Goal: Information Seeking & Learning: Learn about a topic

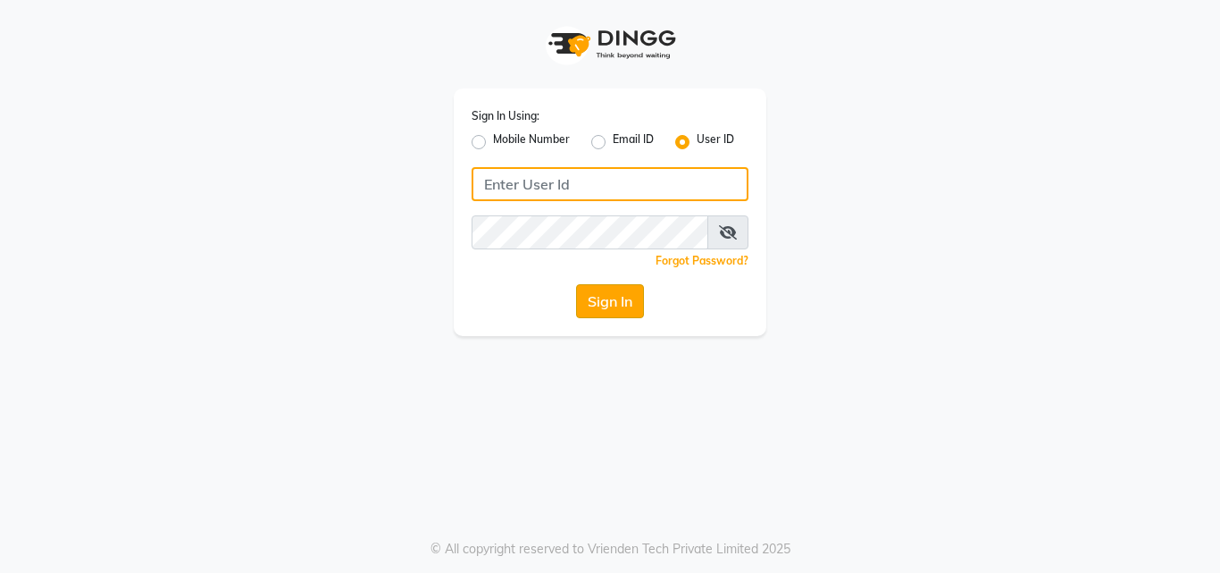
type input "bridalbeauty@123"
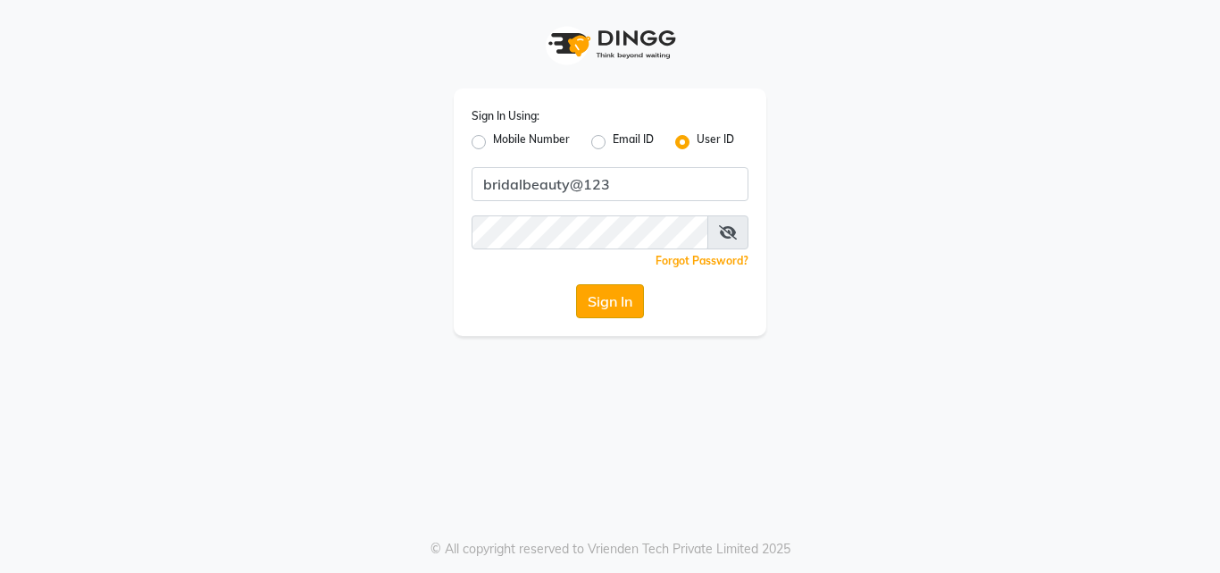
click at [633, 317] on button "Sign In" at bounding box center [610, 301] width 68 height 34
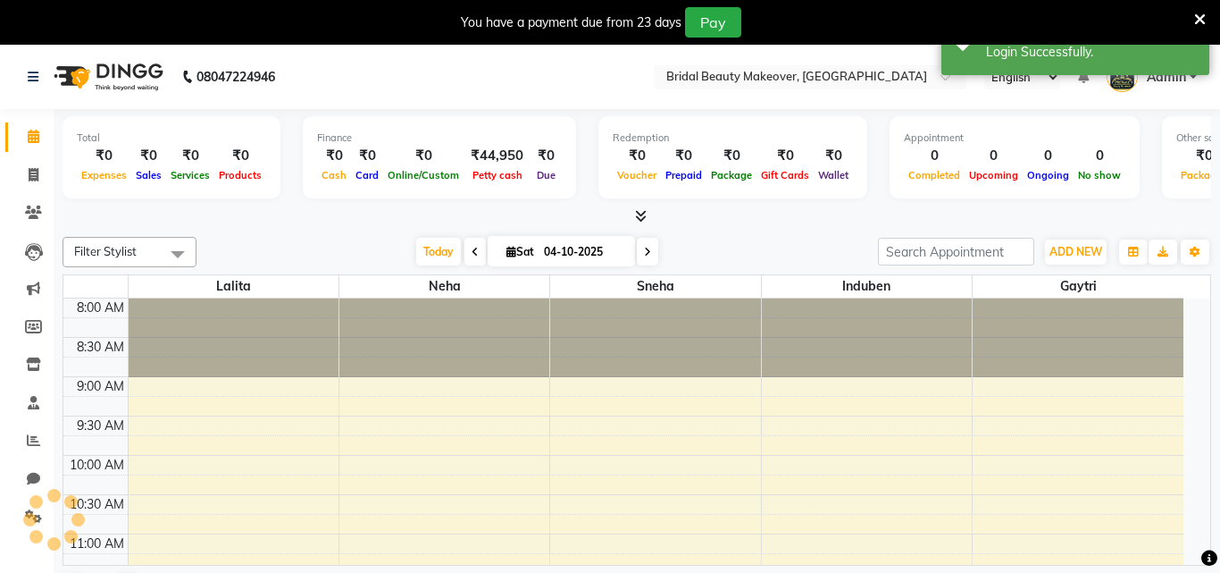
select select "en"
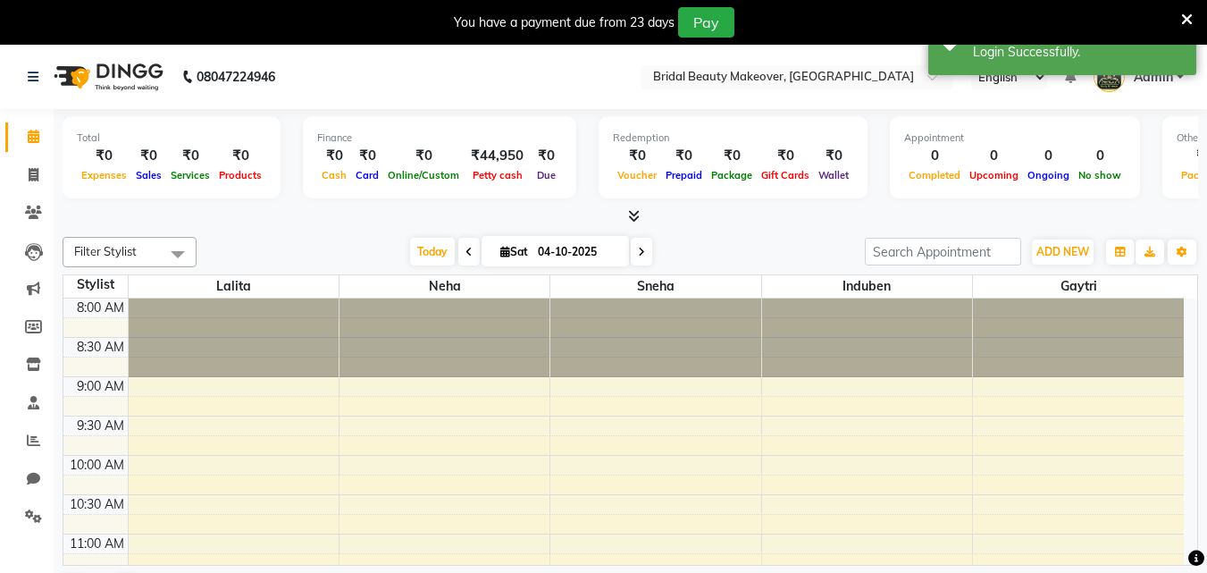
click at [628, 216] on icon at bounding box center [634, 215] width 12 height 13
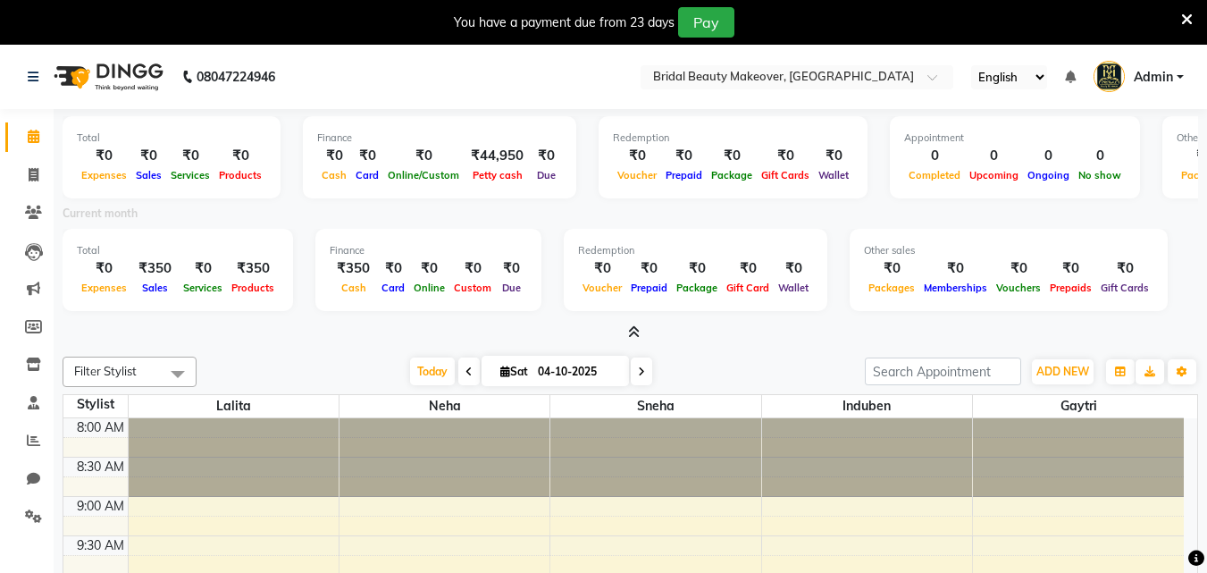
click at [634, 335] on icon at bounding box center [634, 331] width 12 height 13
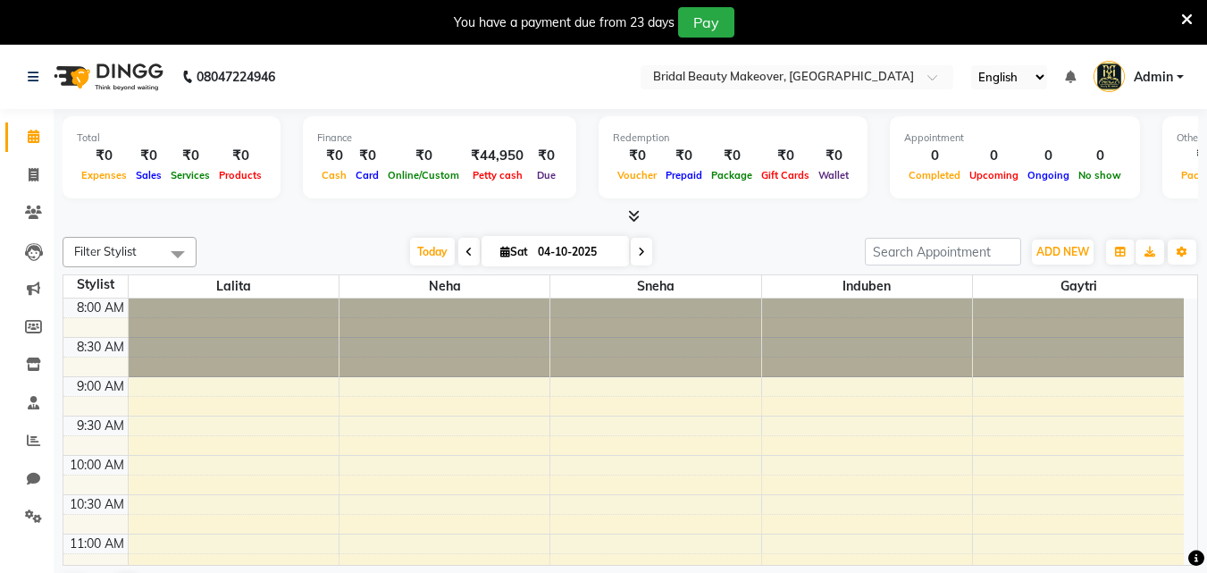
click at [634, 221] on icon at bounding box center [634, 215] width 12 height 13
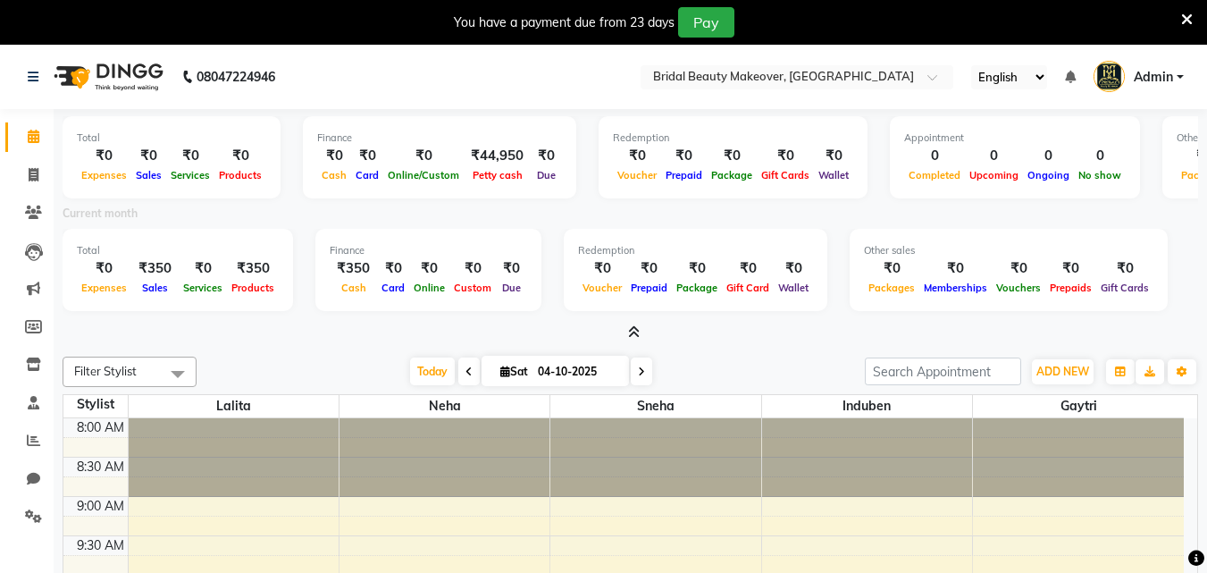
click at [465, 374] on icon at bounding box center [468, 371] width 7 height 11
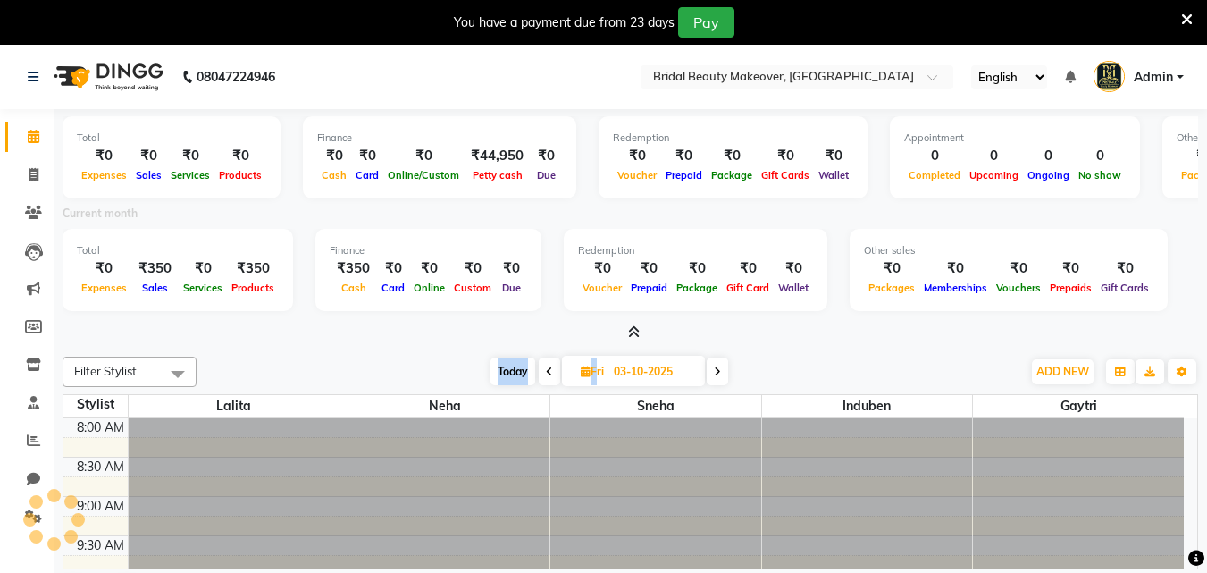
click at [461, 374] on div "[DATE] [DATE]" at bounding box center [608, 371] width 807 height 27
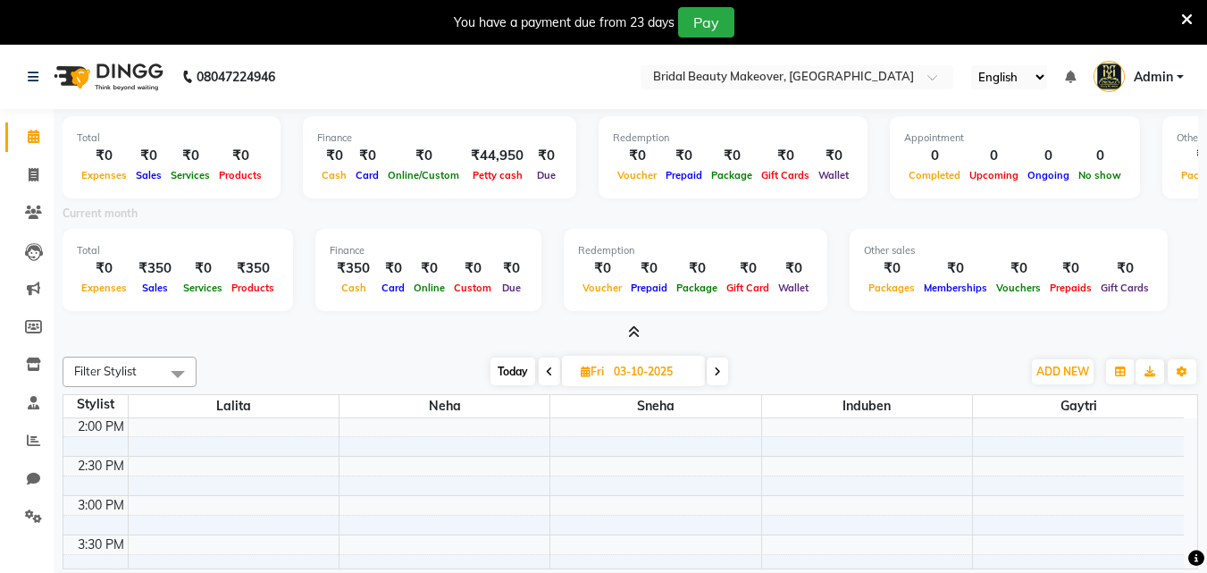
click at [725, 370] on span at bounding box center [717, 371] width 21 height 28
type input "04-10-2025"
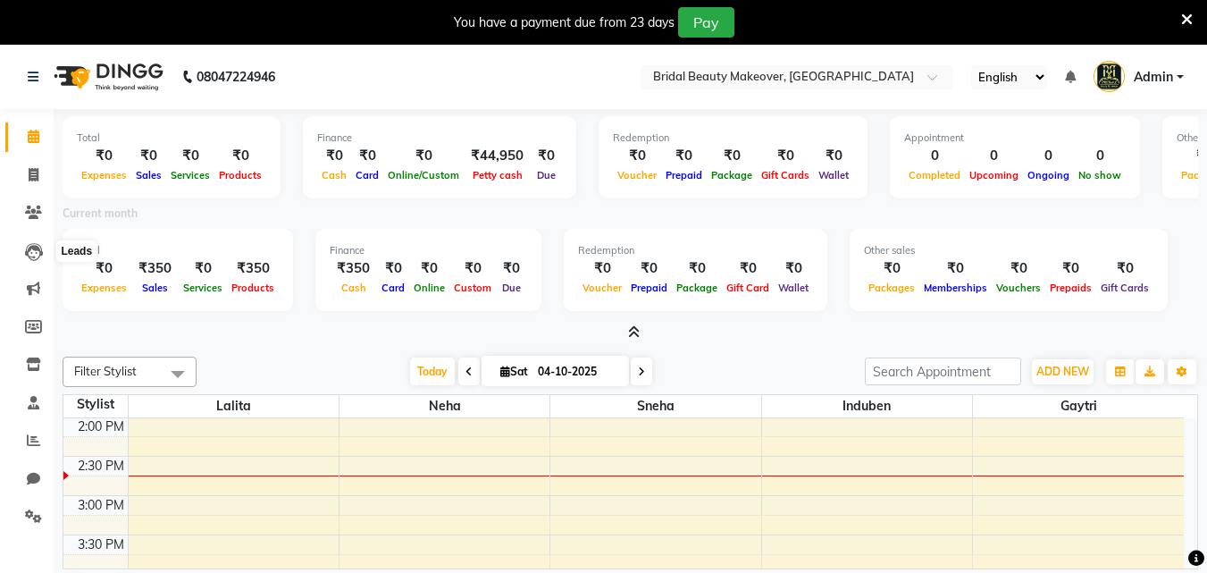
scroll to position [49, 0]
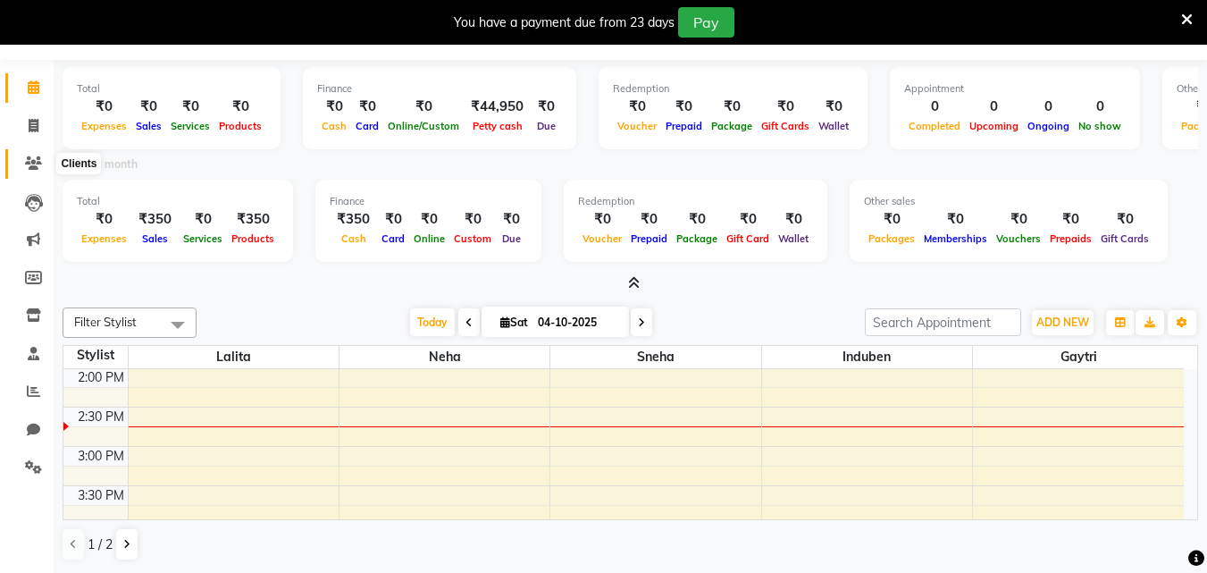
click at [23, 155] on span at bounding box center [33, 164] width 31 height 21
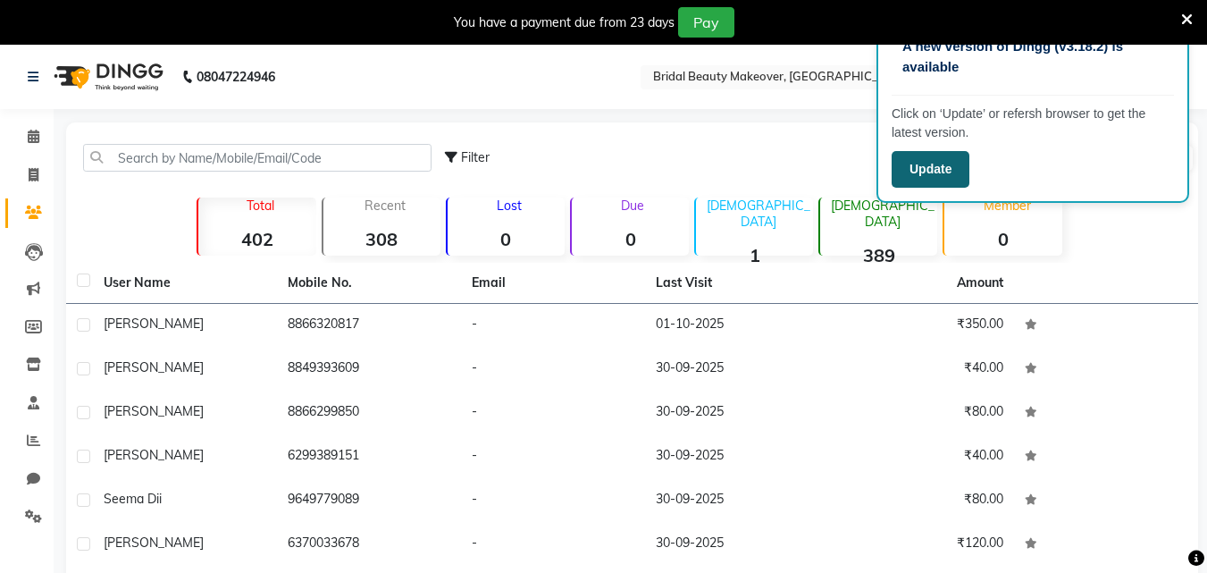
click at [917, 172] on button "Update" at bounding box center [931, 169] width 78 height 37
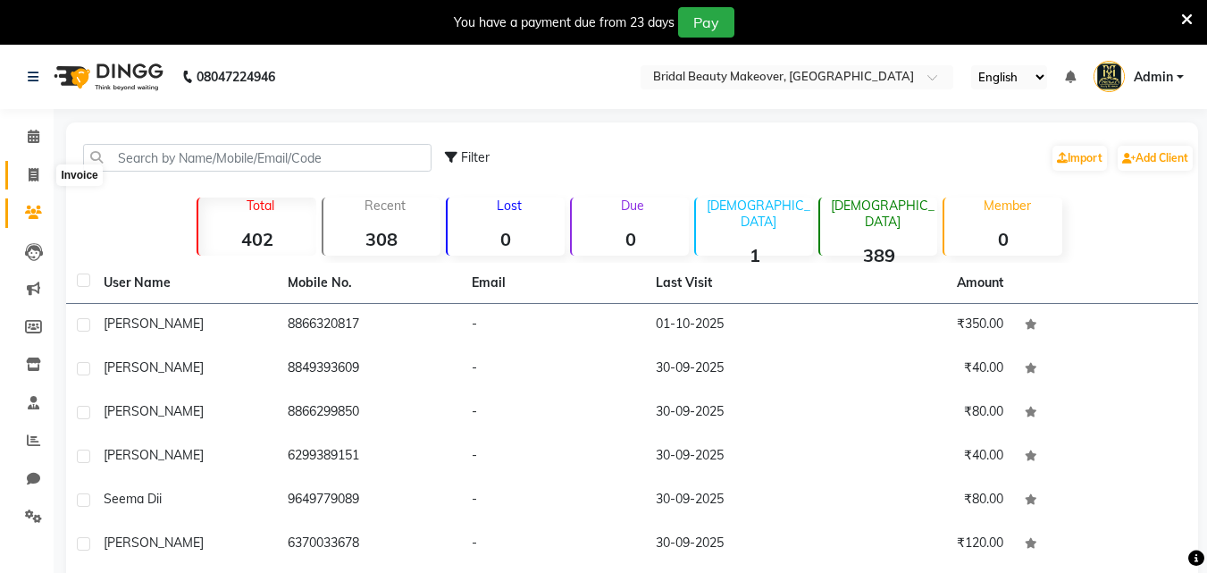
click at [33, 174] on icon at bounding box center [34, 174] width 10 height 13
select select "service"
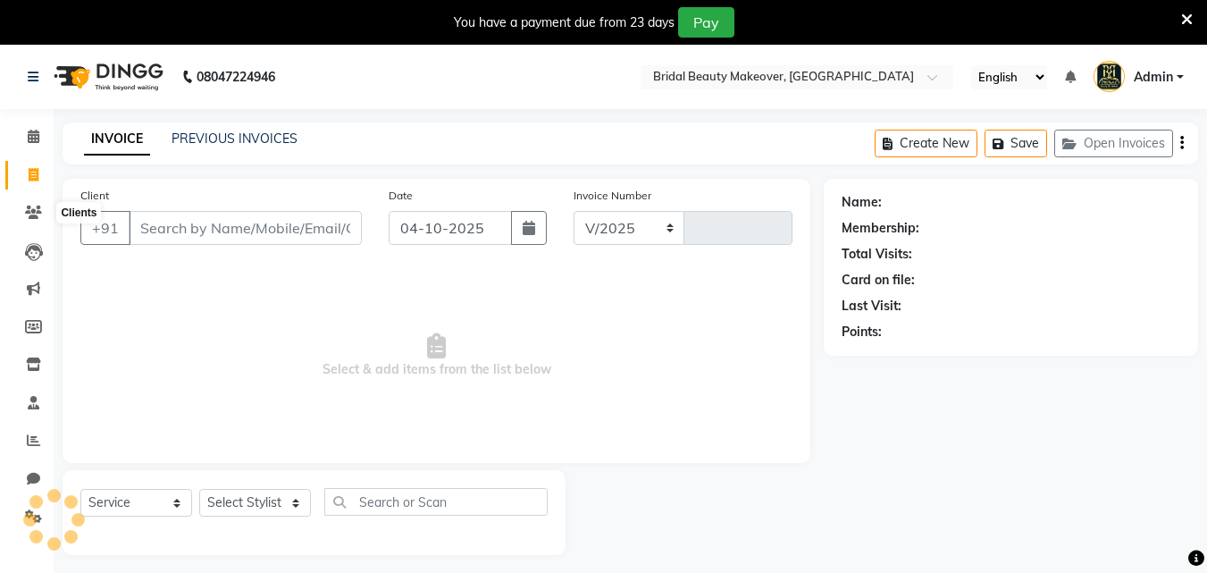
select select "8610"
type input "0373"
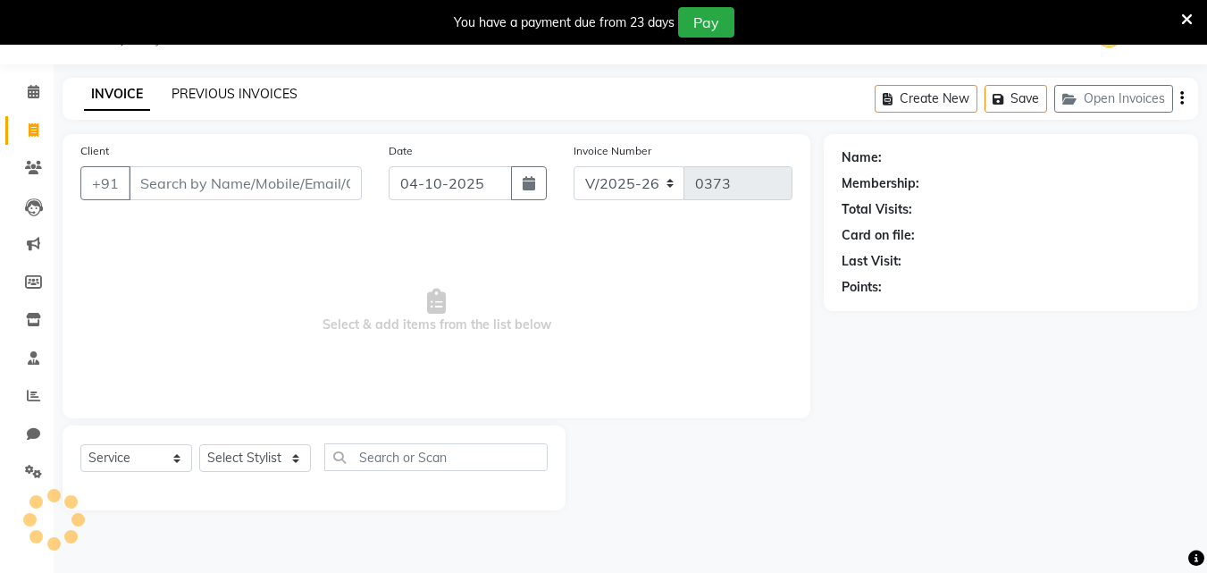
click at [235, 90] on link "PREVIOUS INVOICES" at bounding box center [235, 94] width 126 height 16
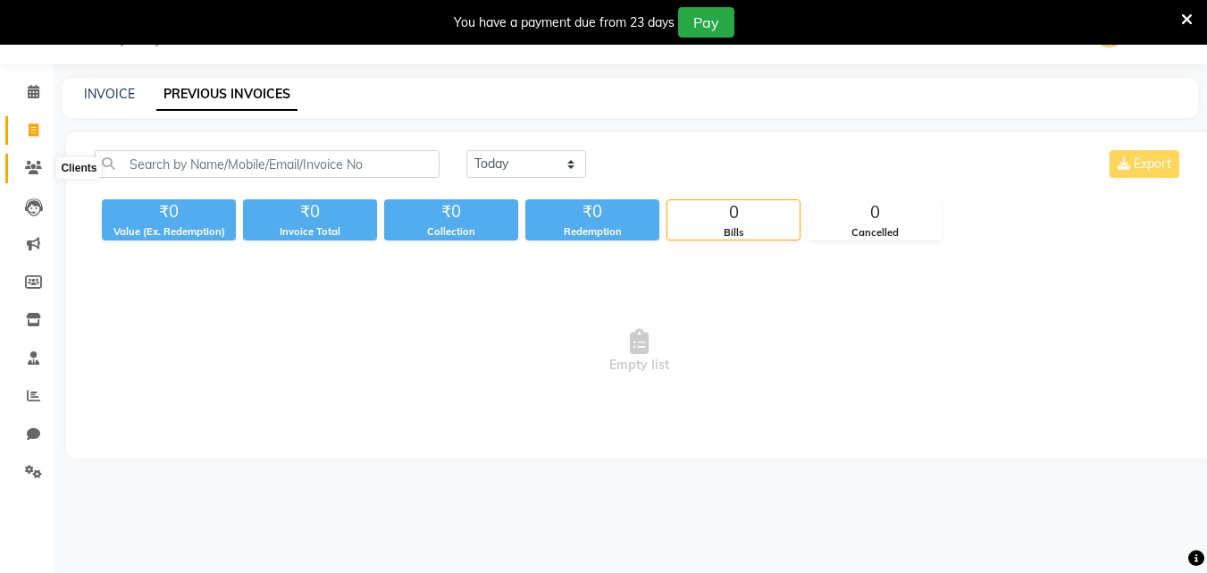
click at [37, 175] on span at bounding box center [33, 168] width 31 height 21
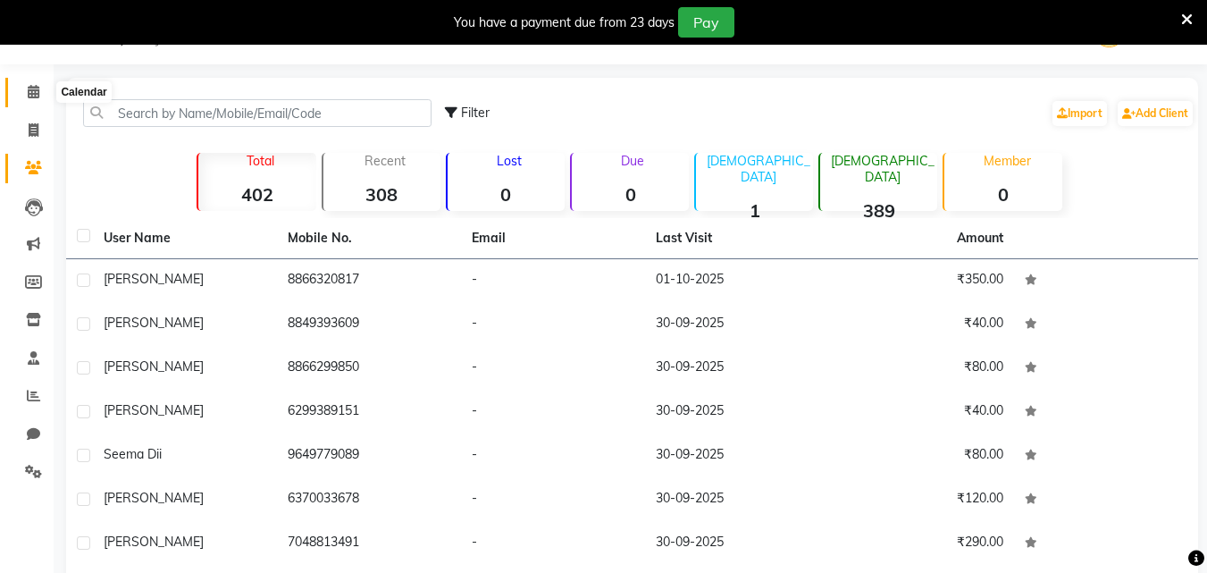
click at [33, 96] on icon at bounding box center [34, 91] width 12 height 13
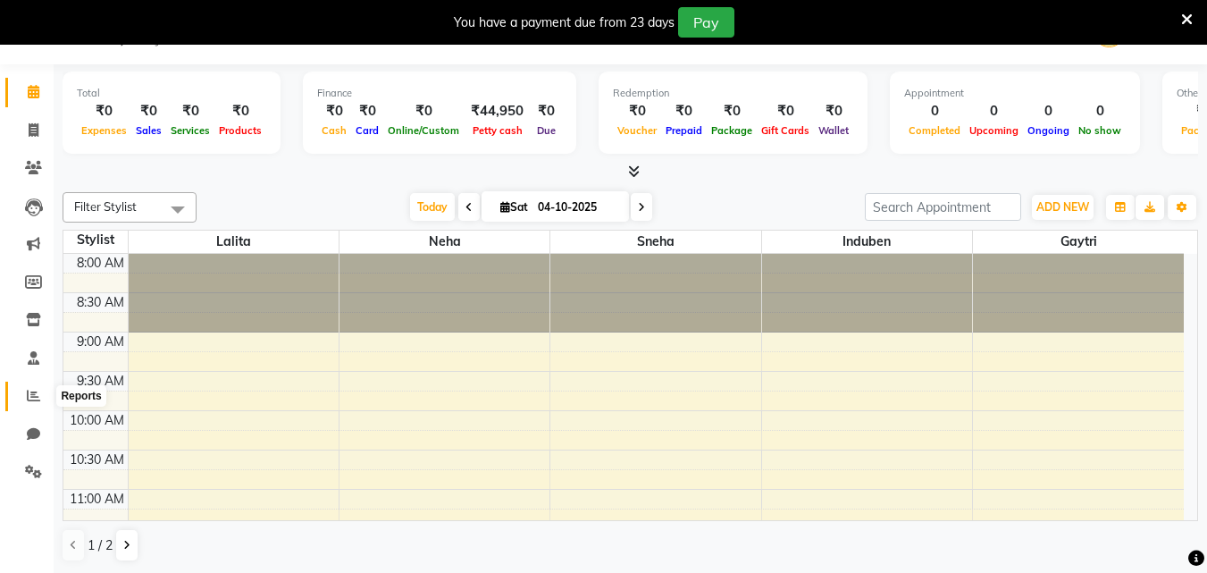
click at [34, 399] on icon at bounding box center [33, 395] width 13 height 13
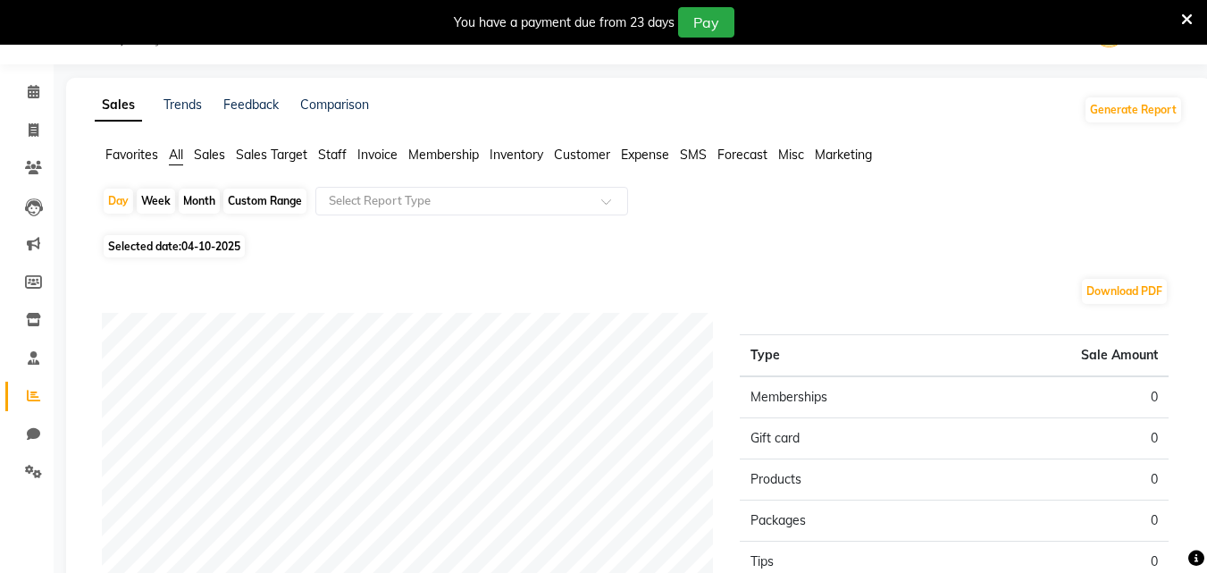
click at [211, 198] on div "Month" at bounding box center [199, 201] width 41 height 25
select select "10"
select select "2025"
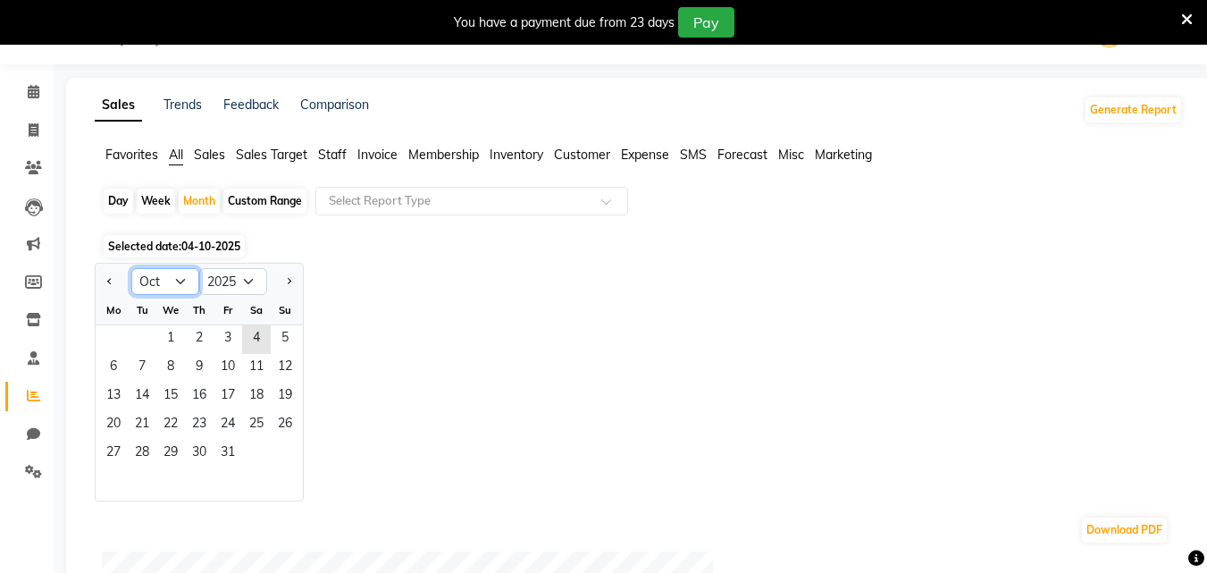
click at [180, 285] on select "Jan Feb Mar Apr May Jun Jul Aug Sep Oct Nov Dec" at bounding box center [165, 281] width 68 height 27
select select "9"
click at [131, 268] on select "Jan Feb Mar Apr May Jun Jul Aug Sep Oct Nov Dec" at bounding box center [165, 281] width 68 height 27
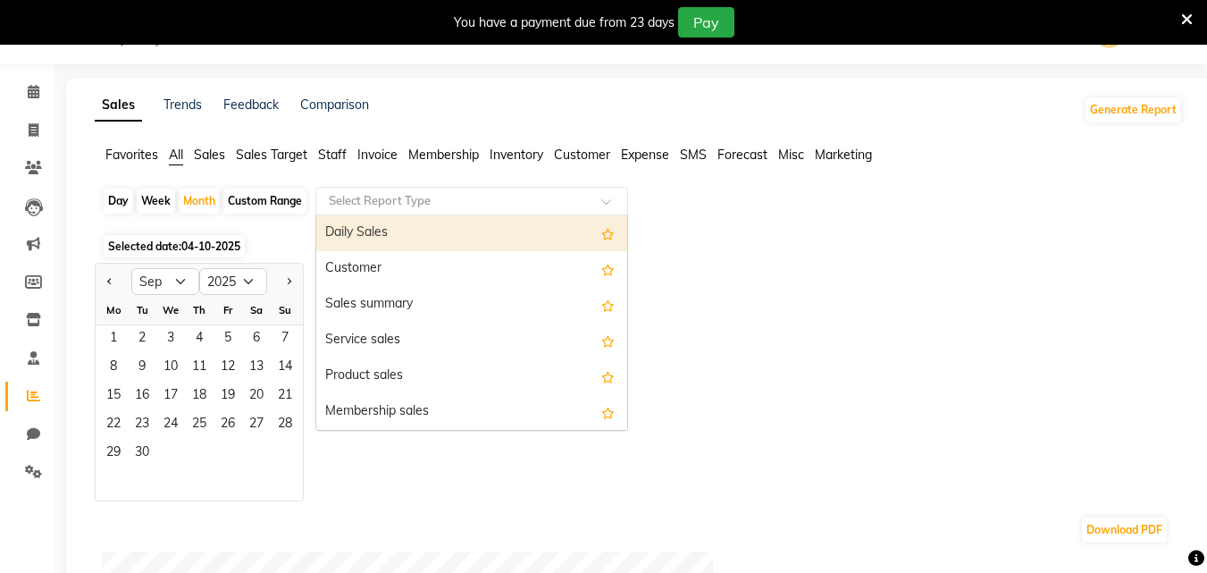
click at [488, 206] on input "text" at bounding box center [453, 201] width 257 height 18
click at [616, 200] on span at bounding box center [612, 206] width 22 height 18
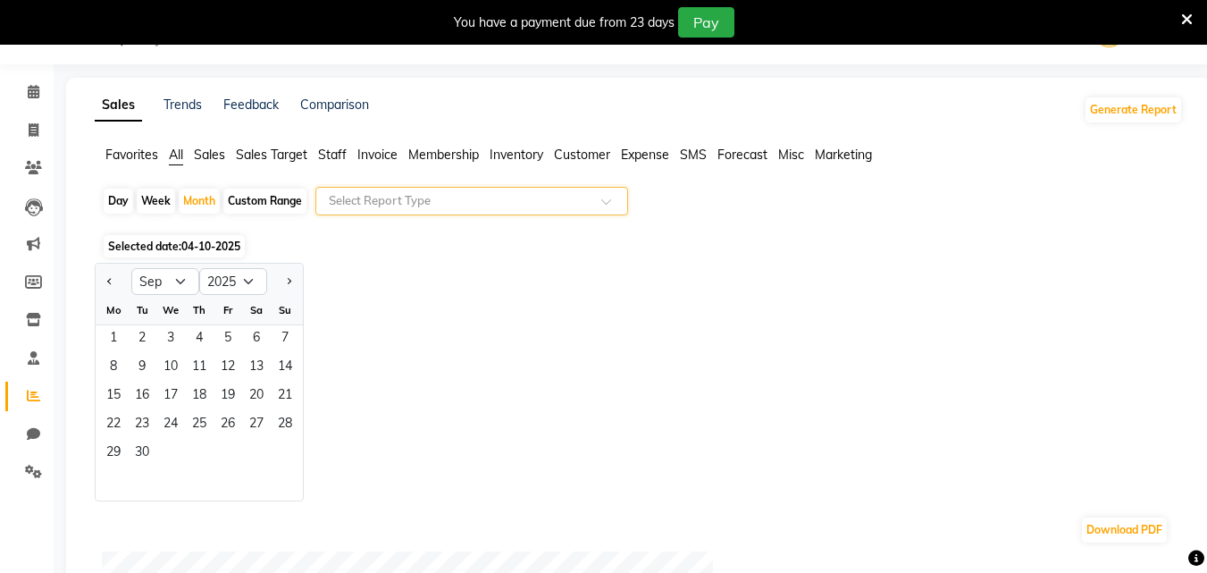
click at [454, 213] on div "Select Report Type" at bounding box center [471, 201] width 313 height 29
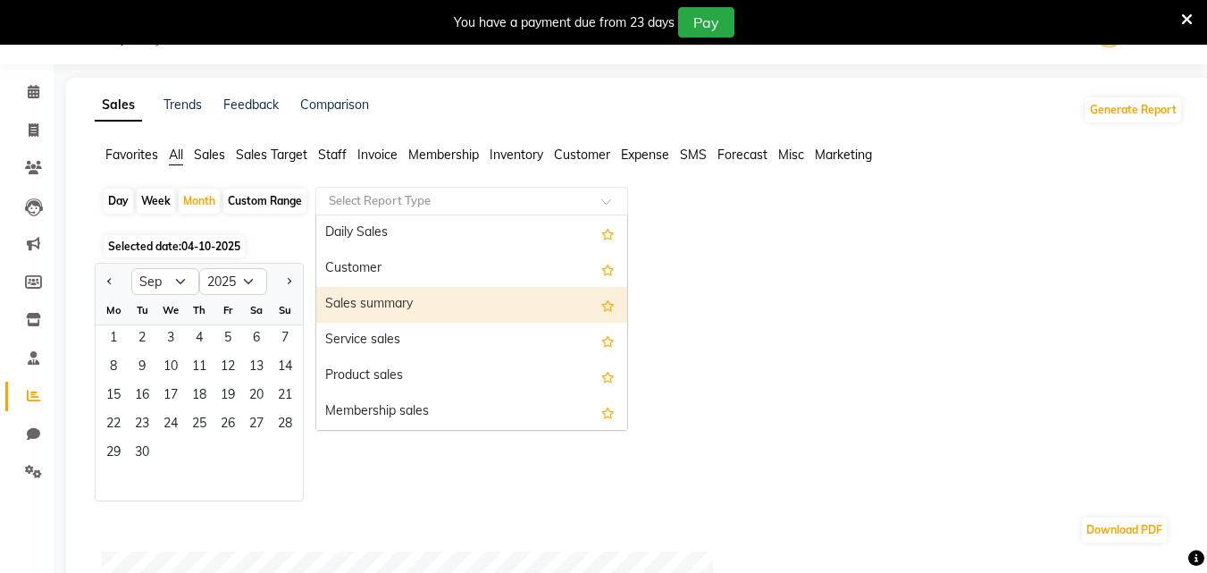
click at [415, 311] on div "Sales summary" at bounding box center [471, 305] width 311 height 36
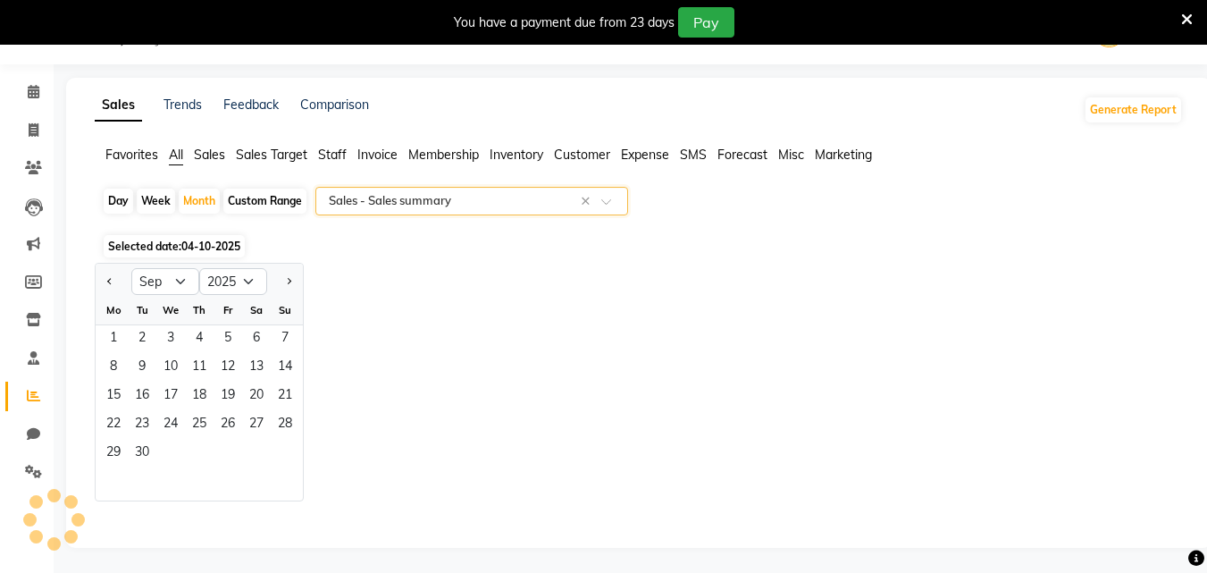
select select "full_report"
select select "csv"
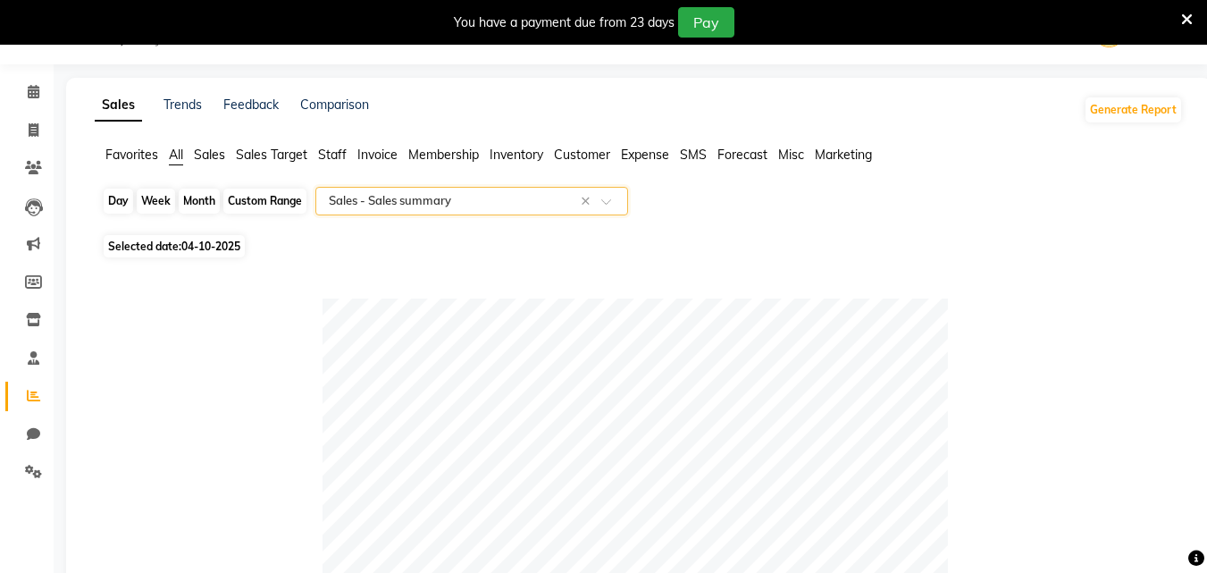
click at [196, 208] on div "Month" at bounding box center [199, 201] width 41 height 25
select select "10"
select select "2025"
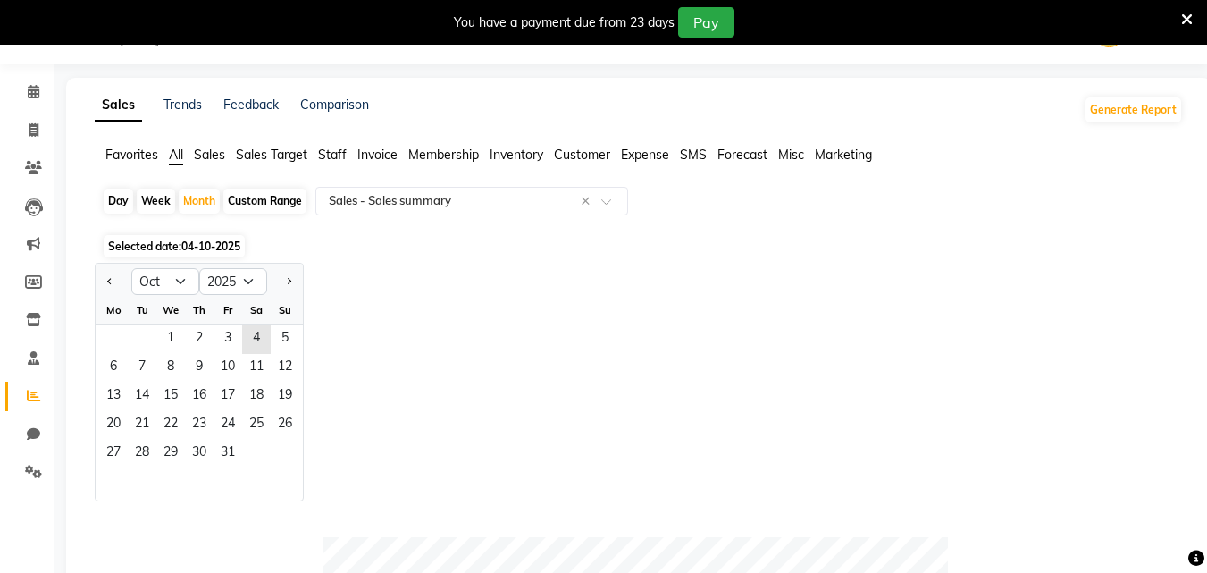
click at [455, 292] on div "Jan Feb Mar Apr May Jun Jul Aug Sep Oct Nov Dec 2015 2016 2017 2018 2019 2020 2…" at bounding box center [639, 382] width 1088 height 239
click at [172, 162] on span "All" at bounding box center [176, 155] width 14 height 16
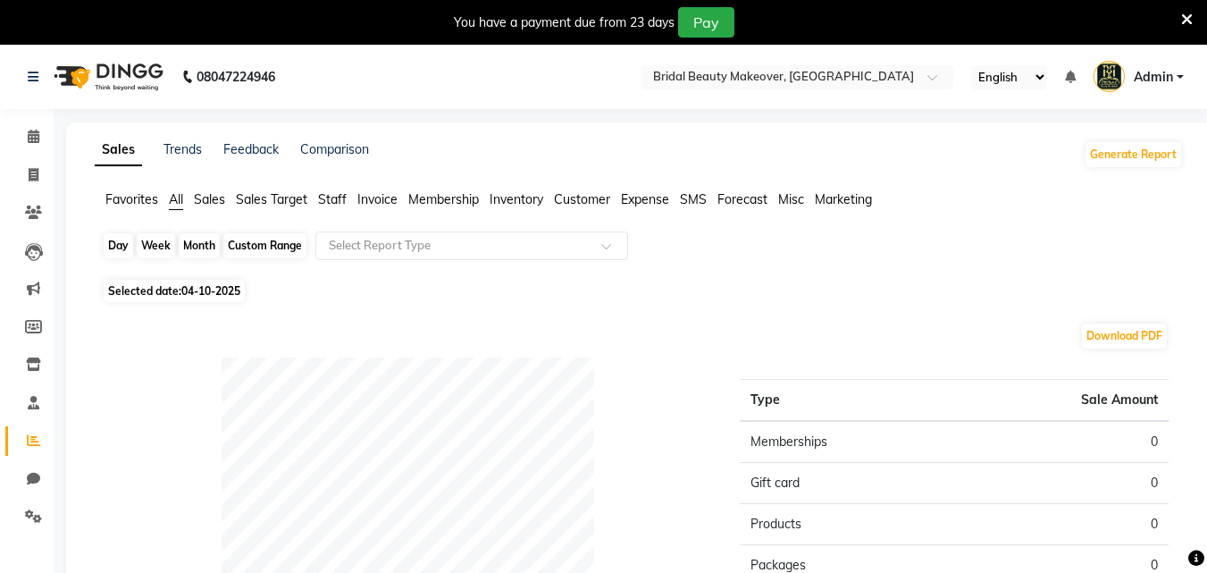
click at [195, 245] on div "Month" at bounding box center [199, 245] width 41 height 25
select select "10"
select select "2025"
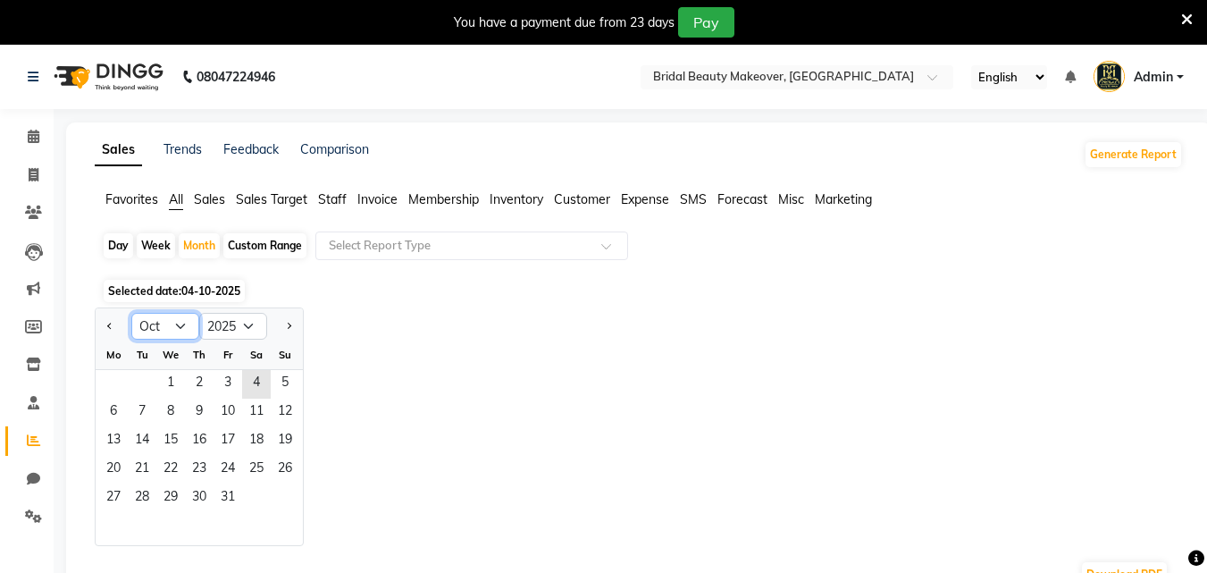
click at [177, 320] on select "Jan Feb Mar Apr May Jun Jul Aug Sep Oct Nov Dec" at bounding box center [165, 326] width 68 height 27
select select "9"
click at [131, 313] on select "Jan Feb Mar Apr May Jun Jul Aug Sep Oct Nov Dec" at bounding box center [165, 326] width 68 height 27
drag, startPoint x: 344, startPoint y: 337, endPoint x: 265, endPoint y: 302, distance: 86.0
click at [344, 336] on div "Jan Feb Mar Apr May Jun Jul Aug Sep Oct Nov Dec 2015 2016 2017 2018 2019 2020 2…" at bounding box center [639, 426] width 1088 height 239
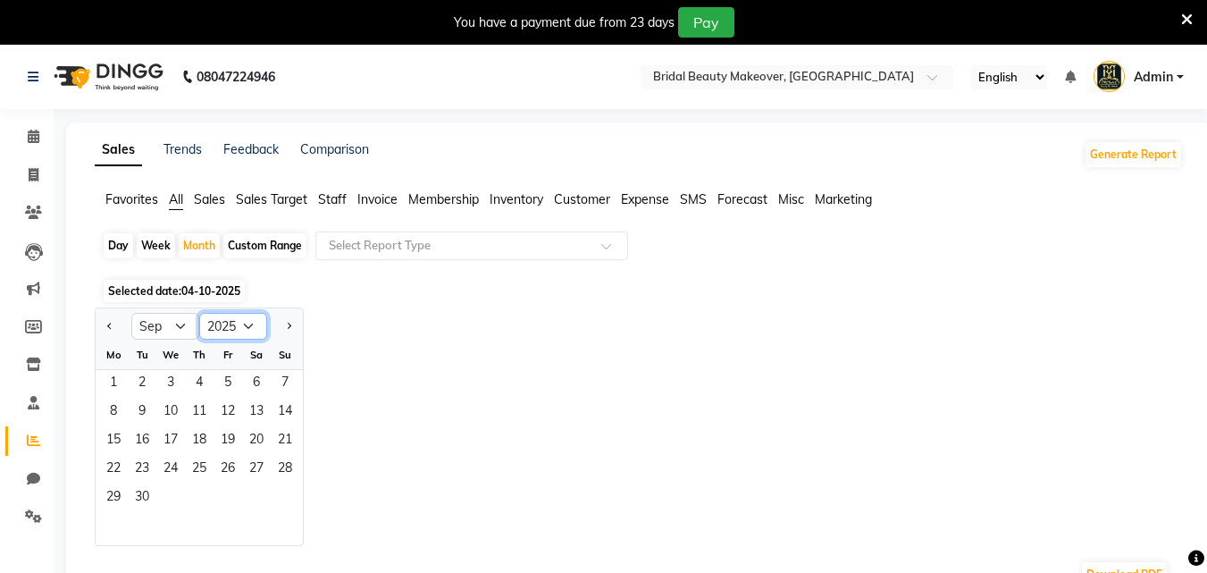
click at [251, 325] on select "2015 2016 2017 2018 2019 2020 2021 2022 2023 2024 2025 2026 2027 2028 2029 2030…" at bounding box center [233, 326] width 68 height 27
click at [113, 386] on span "1" at bounding box center [113, 384] width 29 height 29
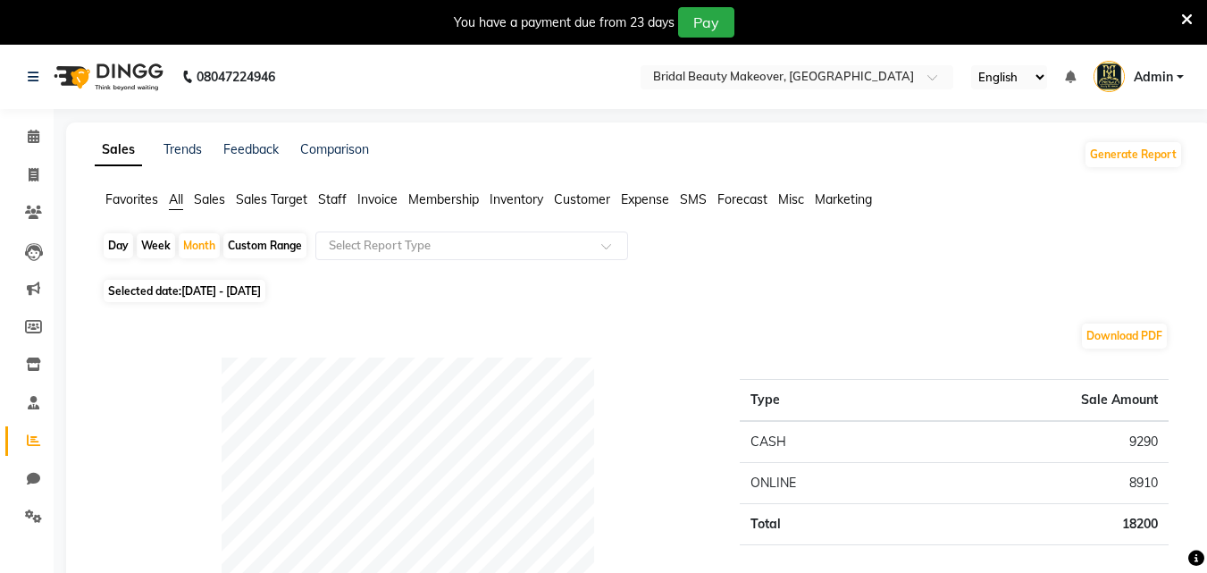
drag, startPoint x: 399, startPoint y: 207, endPoint x: 386, endPoint y: 206, distance: 13.4
click at [395, 206] on ul "Favorites All Sales Sales Target Staff Invoice Membership Inventory Customer Ex…" at bounding box center [639, 200] width 1088 height 20
click at [373, 202] on span "Invoice" at bounding box center [377, 199] width 40 height 16
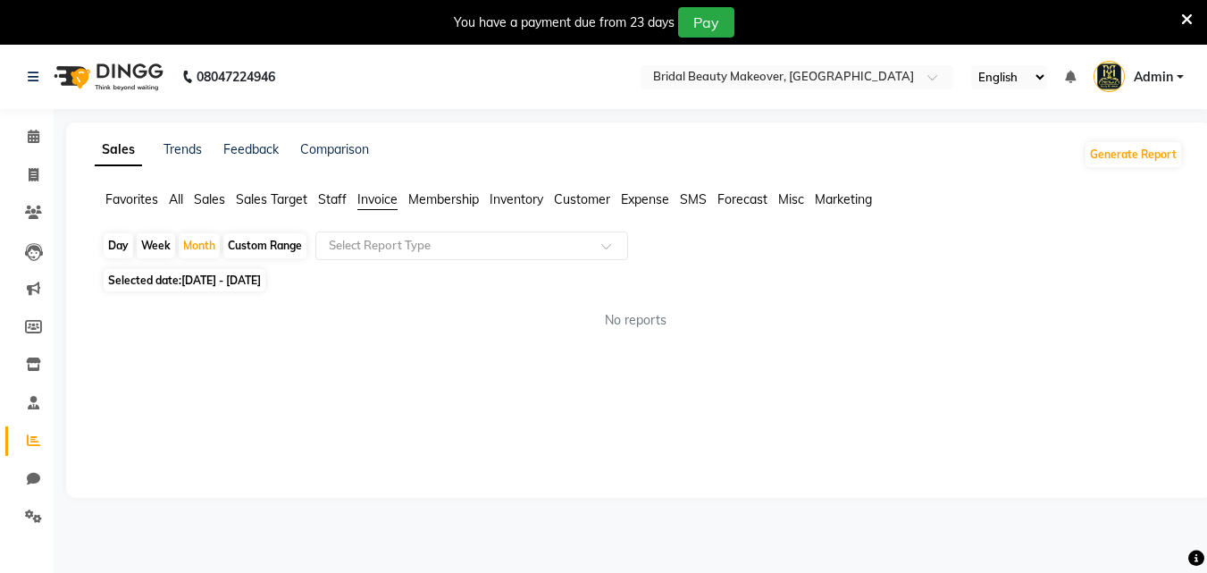
click at [699, 203] on span "SMS" at bounding box center [693, 199] width 27 height 16
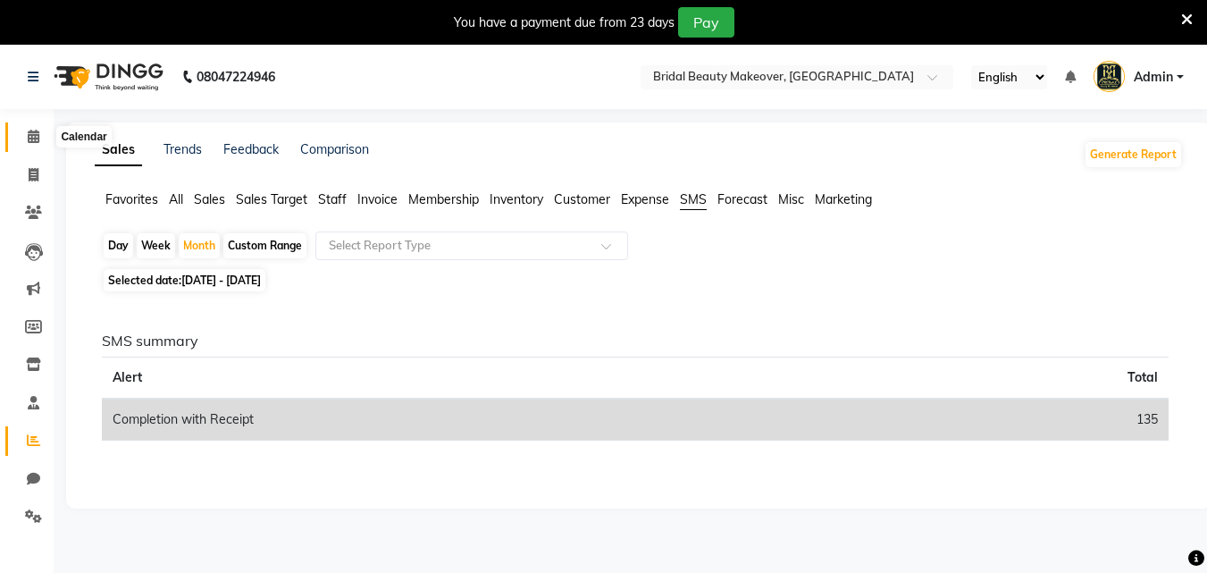
click at [25, 139] on span at bounding box center [33, 137] width 31 height 21
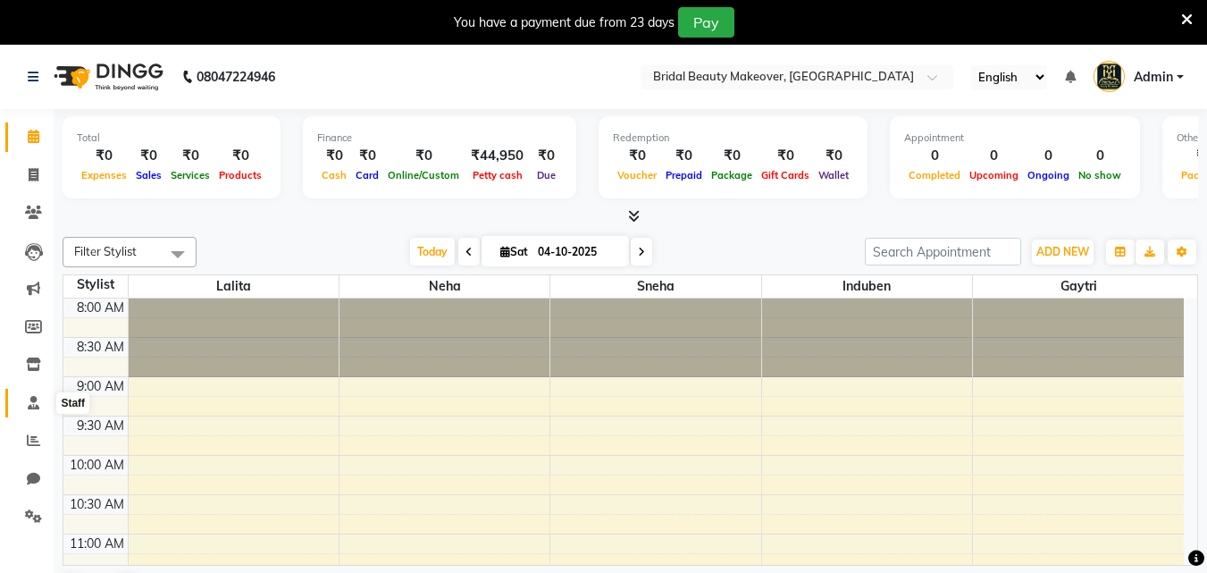
click at [35, 398] on icon at bounding box center [34, 402] width 12 height 13
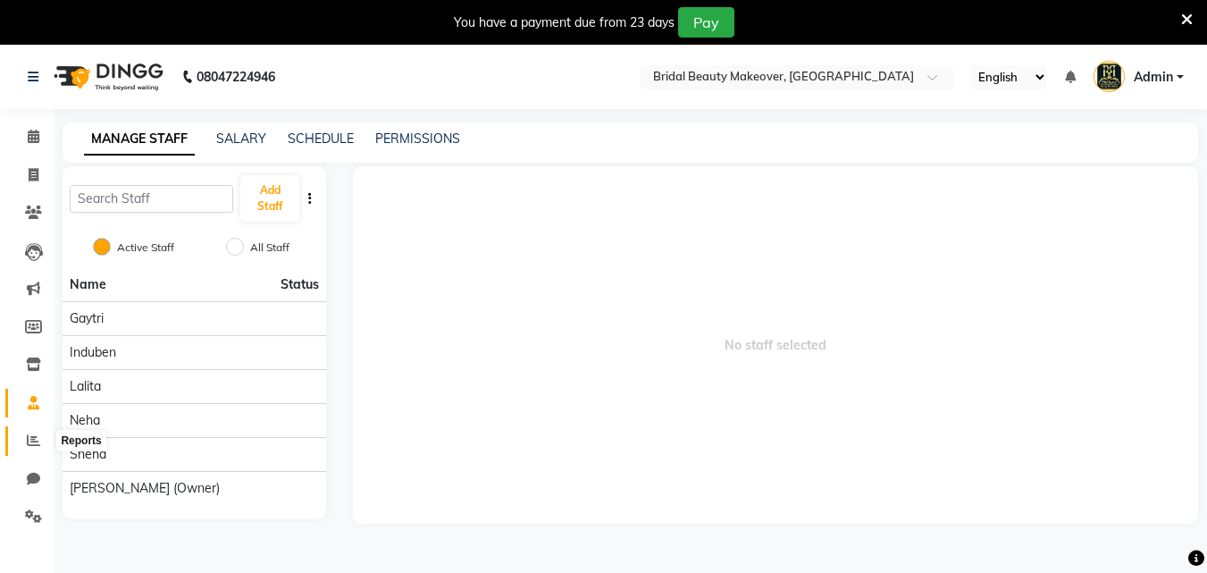
click at [28, 442] on icon at bounding box center [33, 439] width 13 height 13
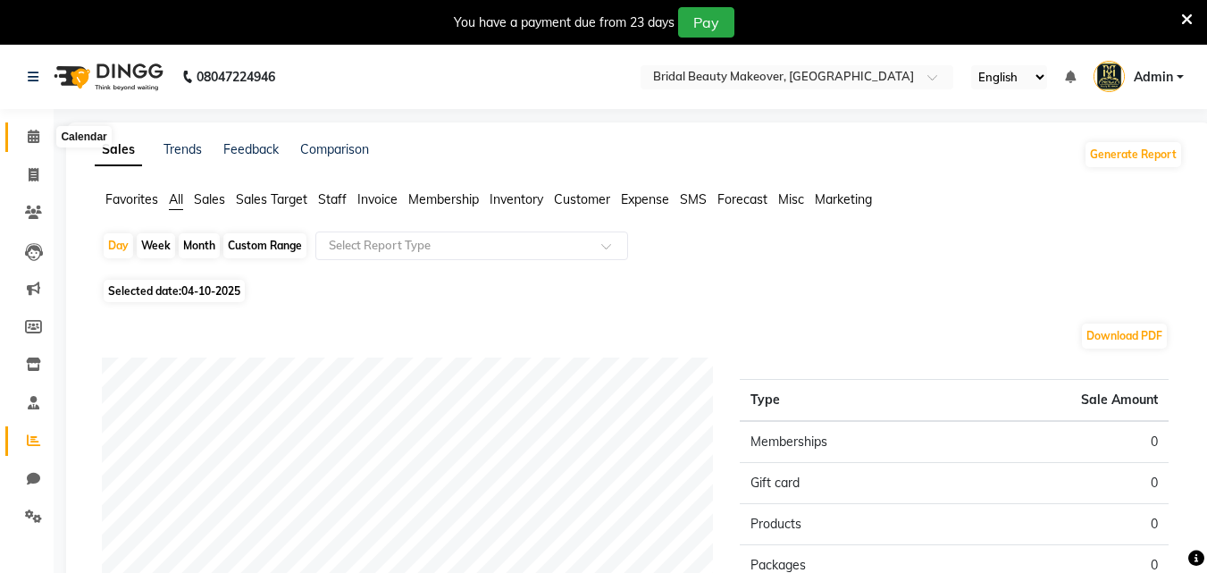
click at [34, 138] on icon at bounding box center [34, 136] width 12 height 13
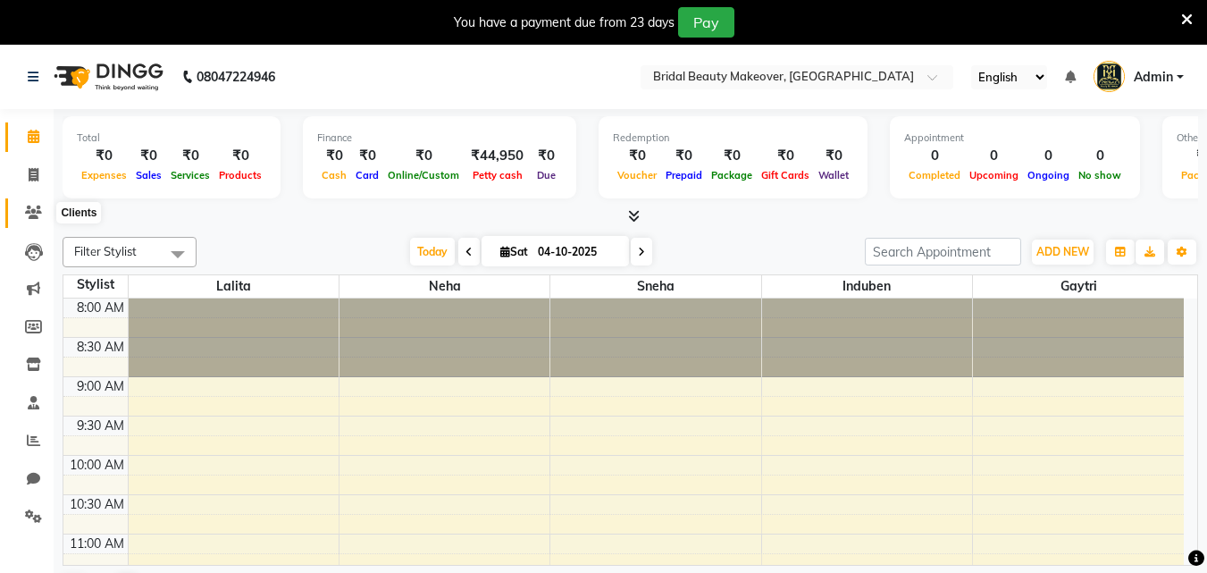
click at [31, 219] on span at bounding box center [33, 213] width 31 height 21
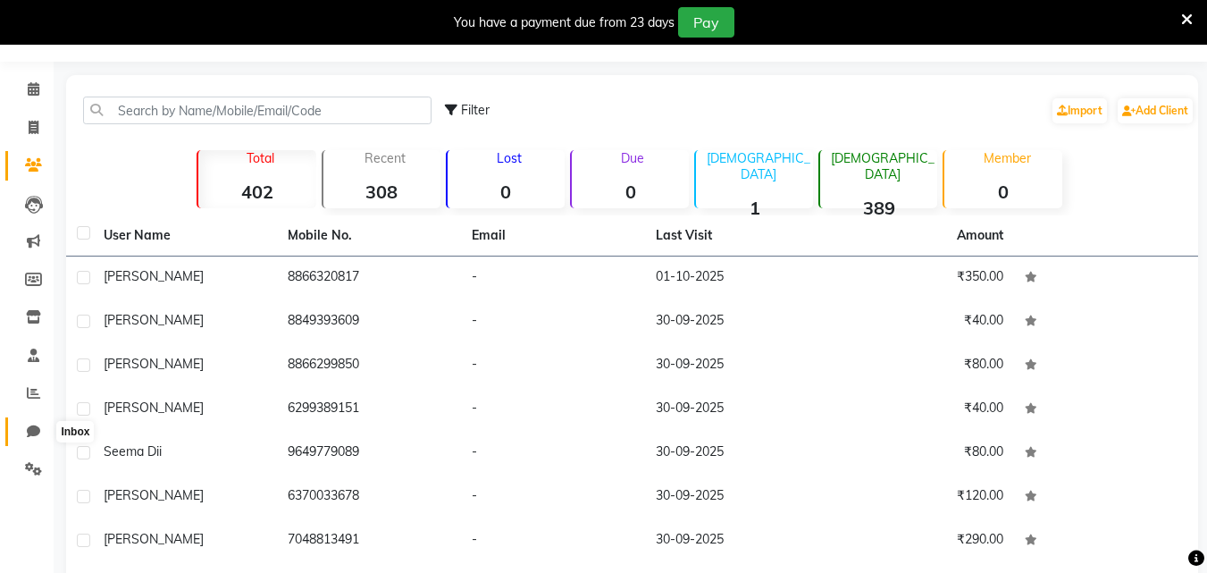
scroll to position [89, 0]
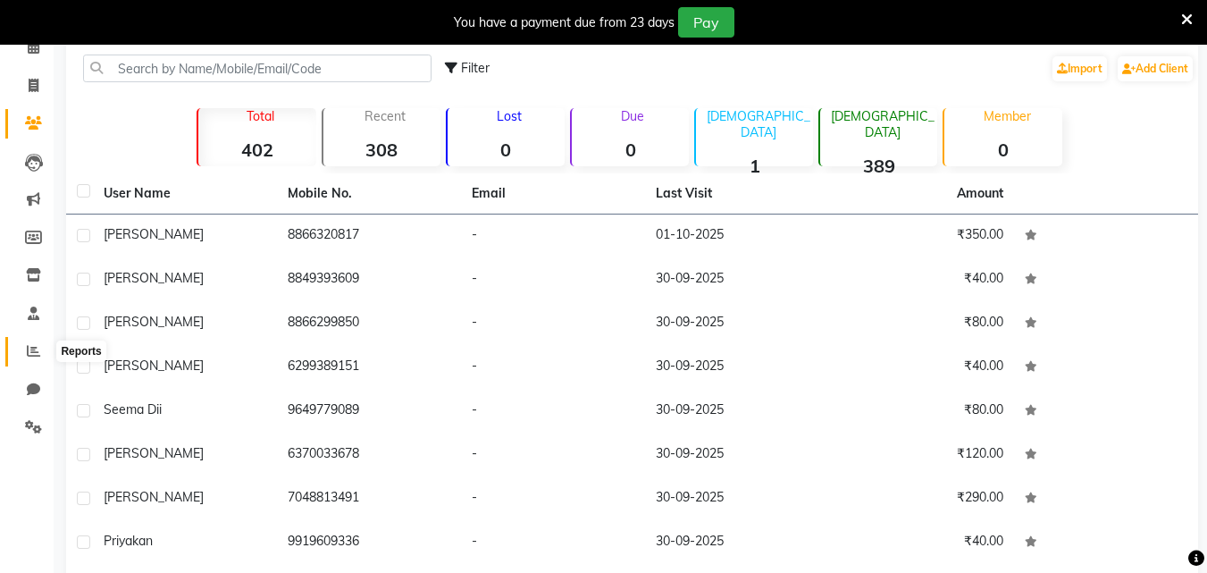
click at [45, 359] on span at bounding box center [33, 351] width 31 height 21
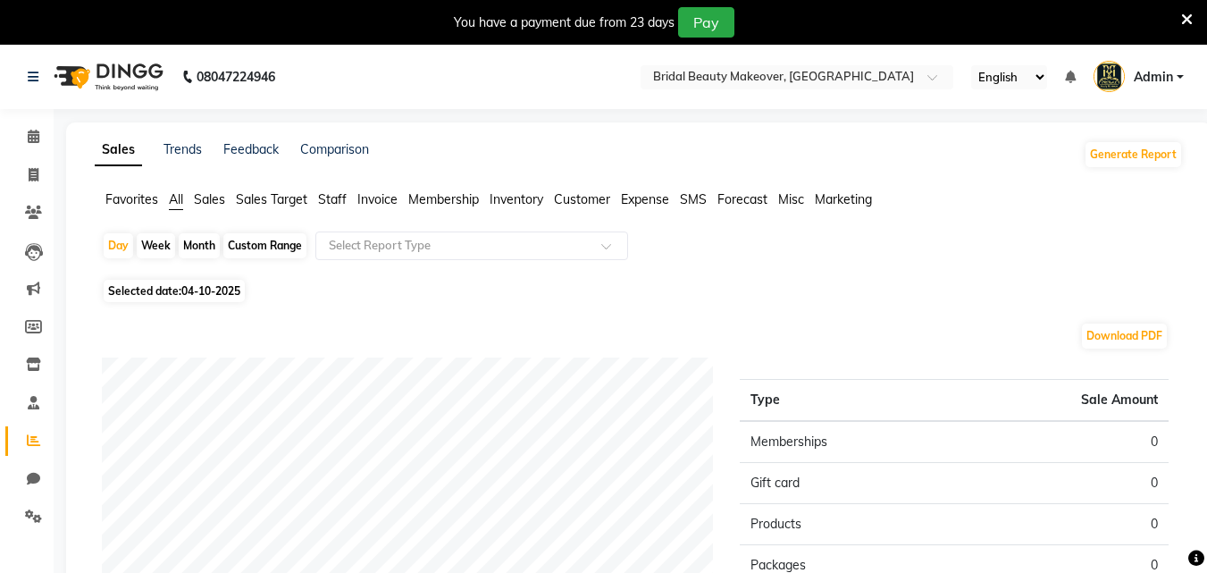
click at [260, 252] on div "Custom Range" at bounding box center [264, 245] width 83 height 25
select select "10"
select select "2025"
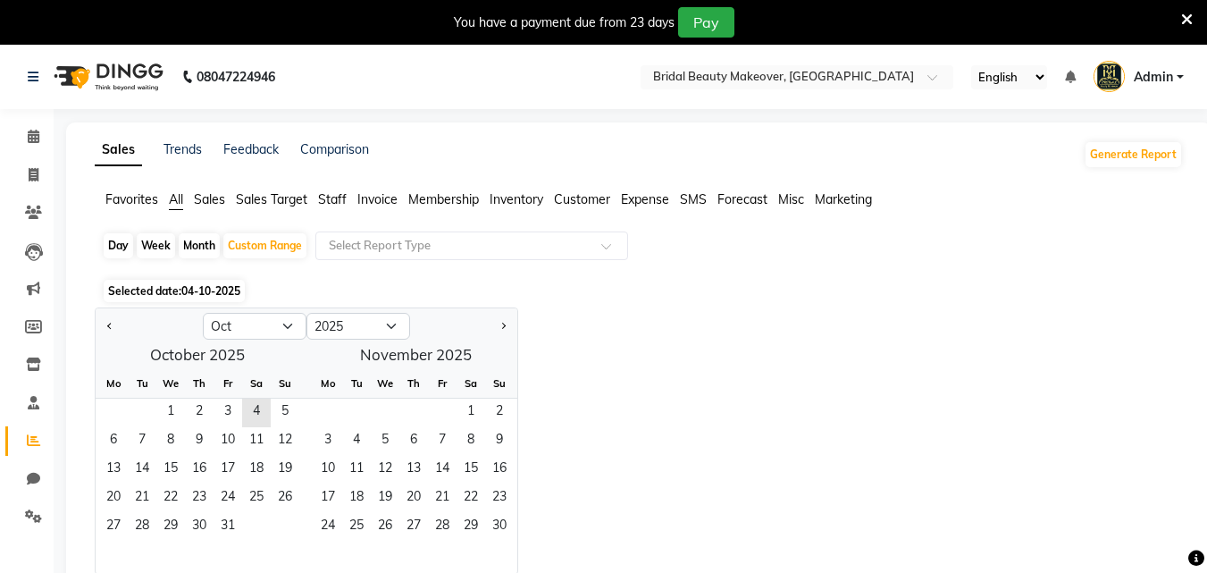
click at [582, 295] on div "Selected date: 04-10-2025" at bounding box center [642, 290] width 1081 height 19
click at [187, 149] on link "Trends" at bounding box center [182, 149] width 38 height 16
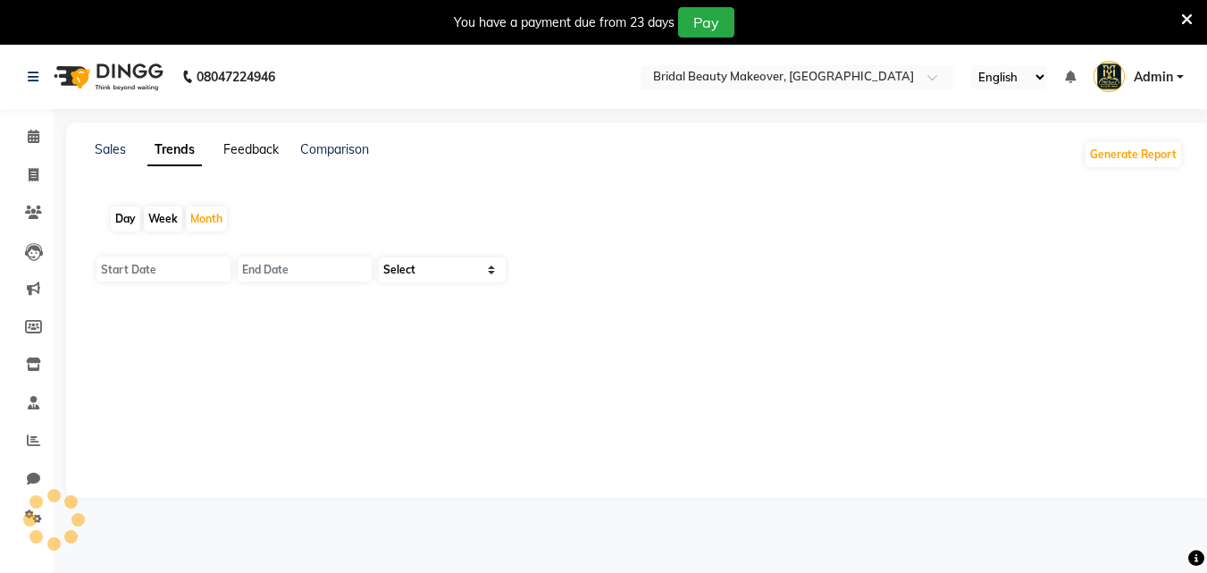
type input "01-10-2025"
type input "31-10-2025"
select select "by_client"
click at [26, 83] on div "08047224946" at bounding box center [151, 77] width 274 height 50
click at [115, 153] on link "Sales" at bounding box center [110, 149] width 31 height 16
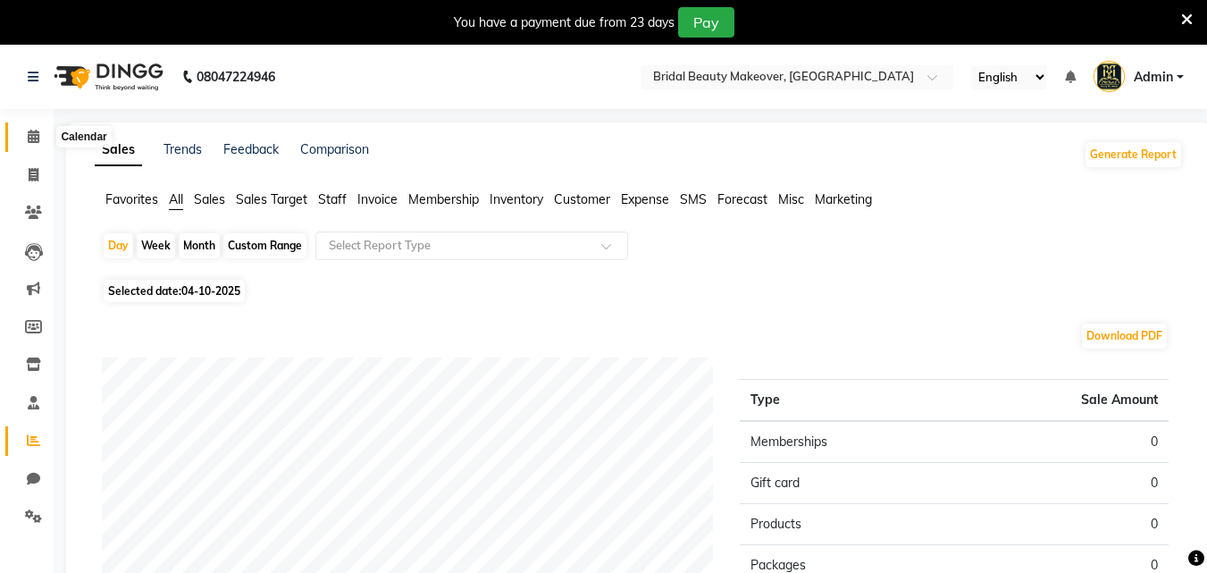
click at [36, 138] on icon at bounding box center [34, 136] width 12 height 13
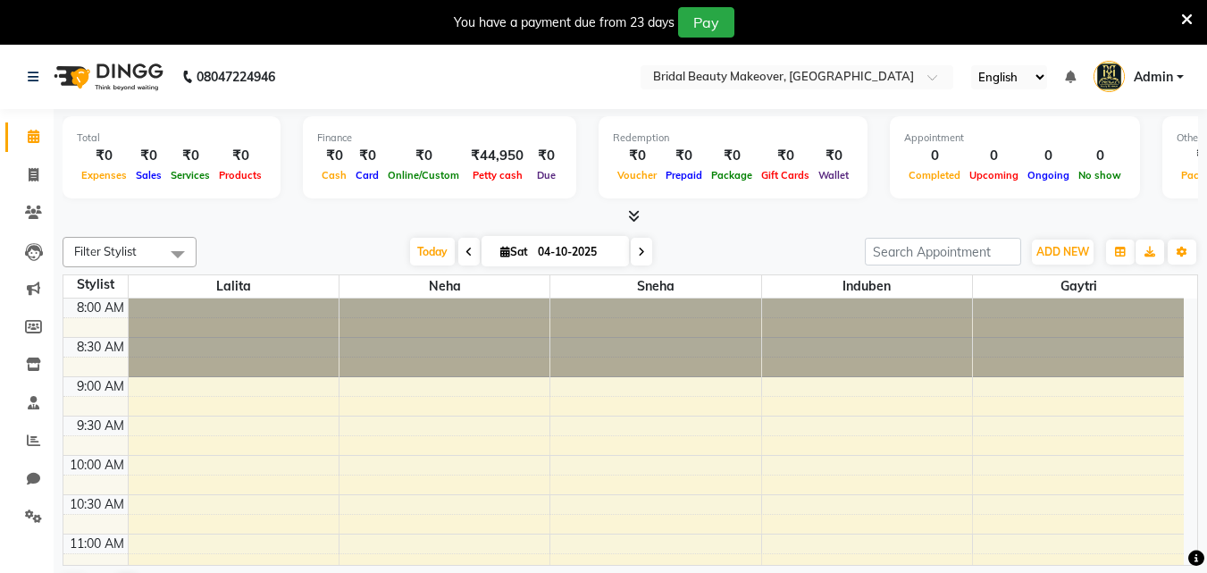
click at [635, 217] on icon at bounding box center [634, 215] width 12 height 13
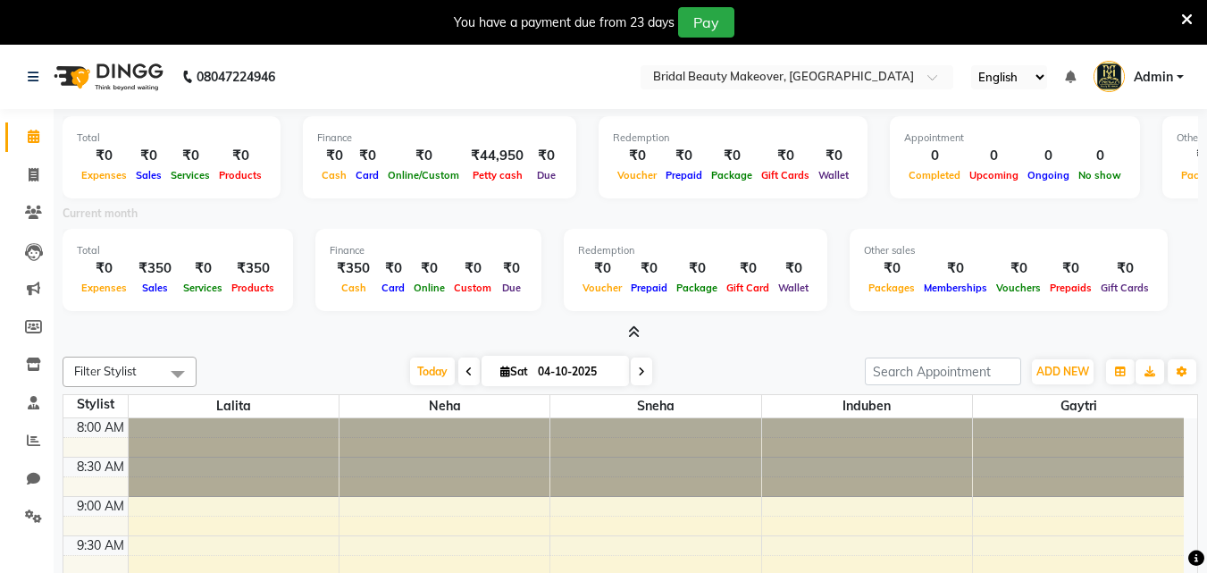
click at [465, 370] on icon at bounding box center [468, 371] width 7 height 11
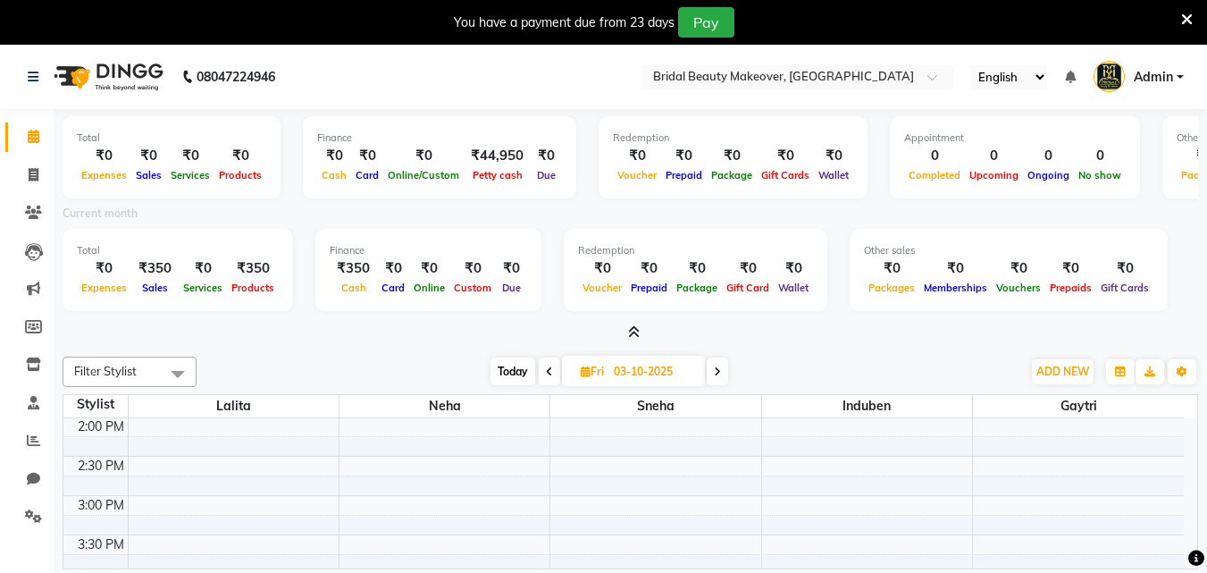
scroll to position [49, 0]
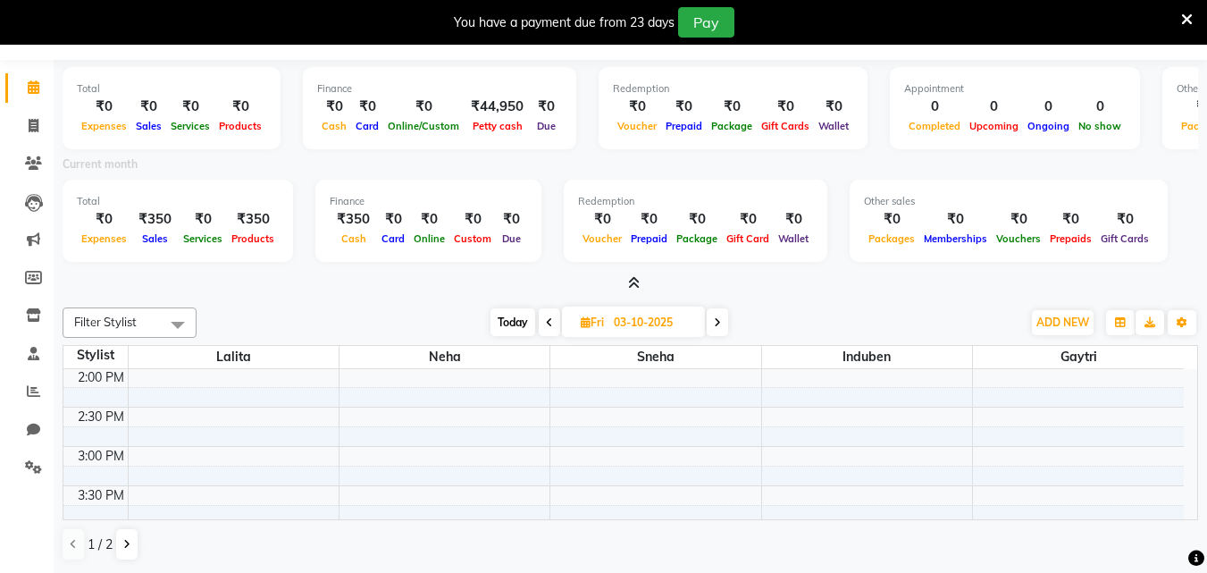
click at [542, 322] on span at bounding box center [549, 322] width 21 height 28
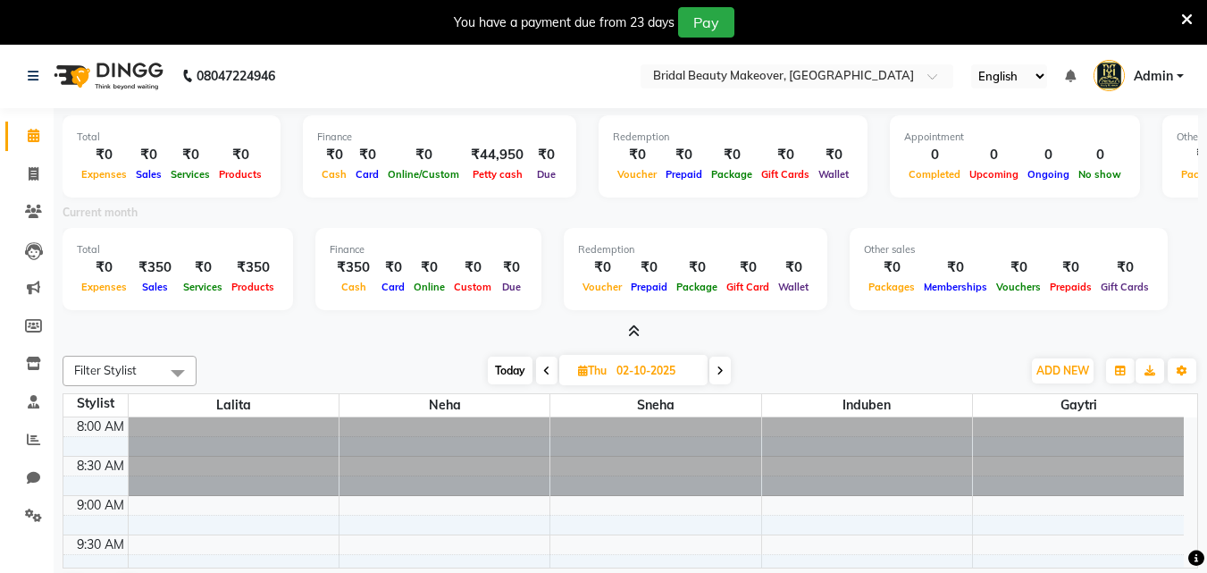
scroll to position [0, 0]
click at [540, 371] on span at bounding box center [546, 371] width 21 height 28
type input "01-10-2025"
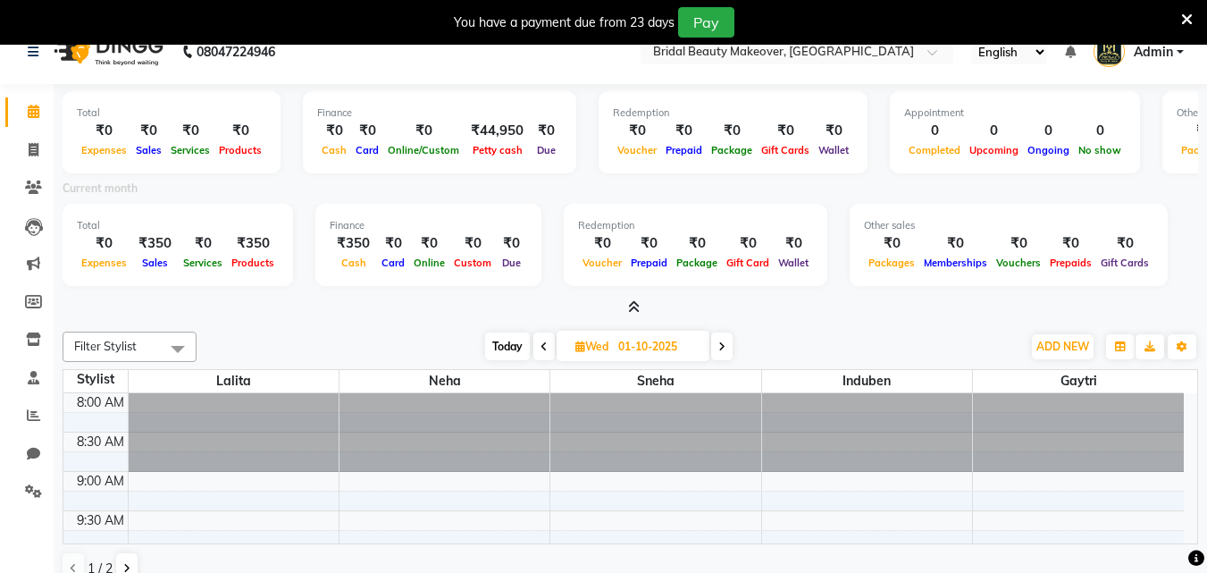
scroll to position [49, 0]
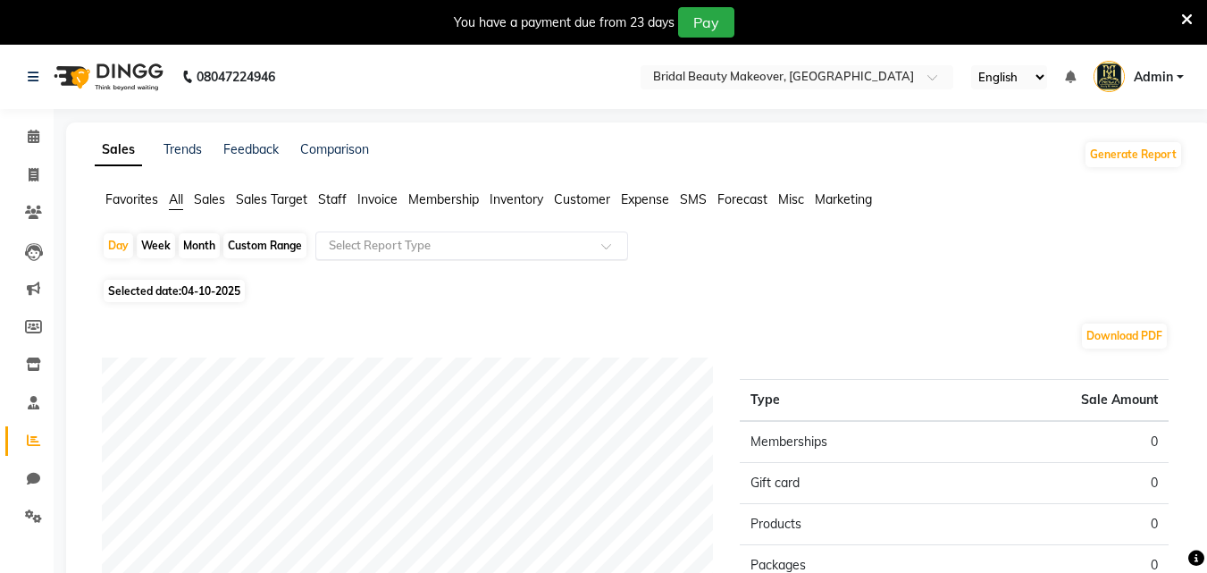
click at [486, 248] on input "text" at bounding box center [453, 246] width 257 height 18
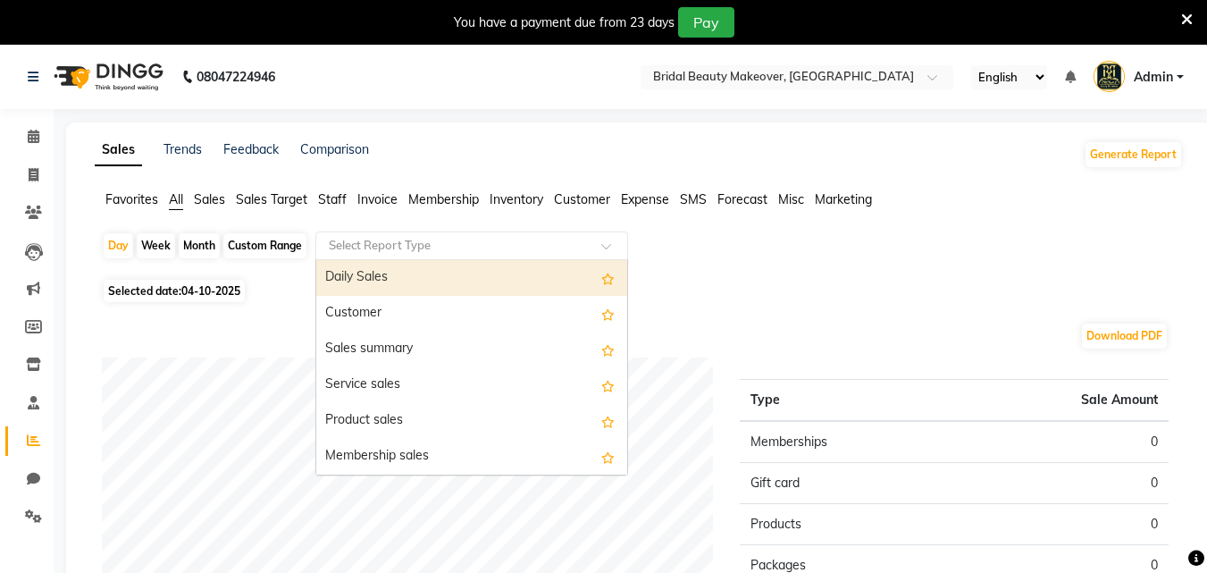
click at [245, 283] on span "Selected date: 04-10-2025" at bounding box center [174, 291] width 141 height 22
select select "10"
select select "2025"
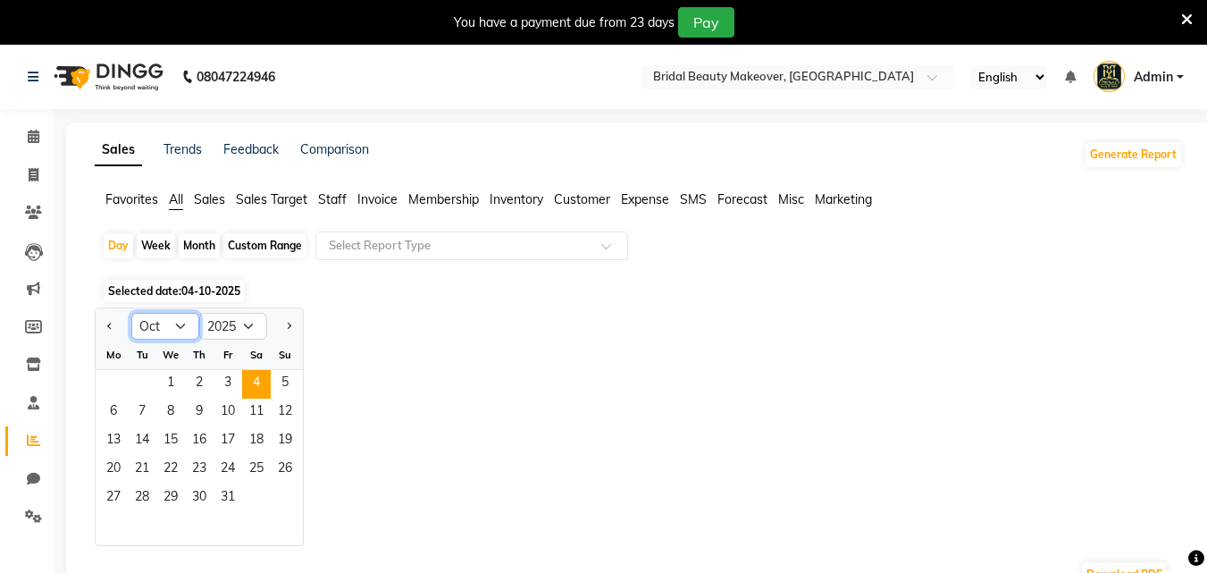
click at [178, 323] on select "Jan Feb Mar Apr May Jun Jul Aug Sep Oct Nov Dec" at bounding box center [165, 326] width 68 height 27
select select "9"
click at [131, 313] on select "Jan Feb Mar Apr May Jun Jul Aug Sep Oct Nov Dec" at bounding box center [165, 326] width 68 height 27
click at [119, 381] on span "1" at bounding box center [113, 384] width 29 height 29
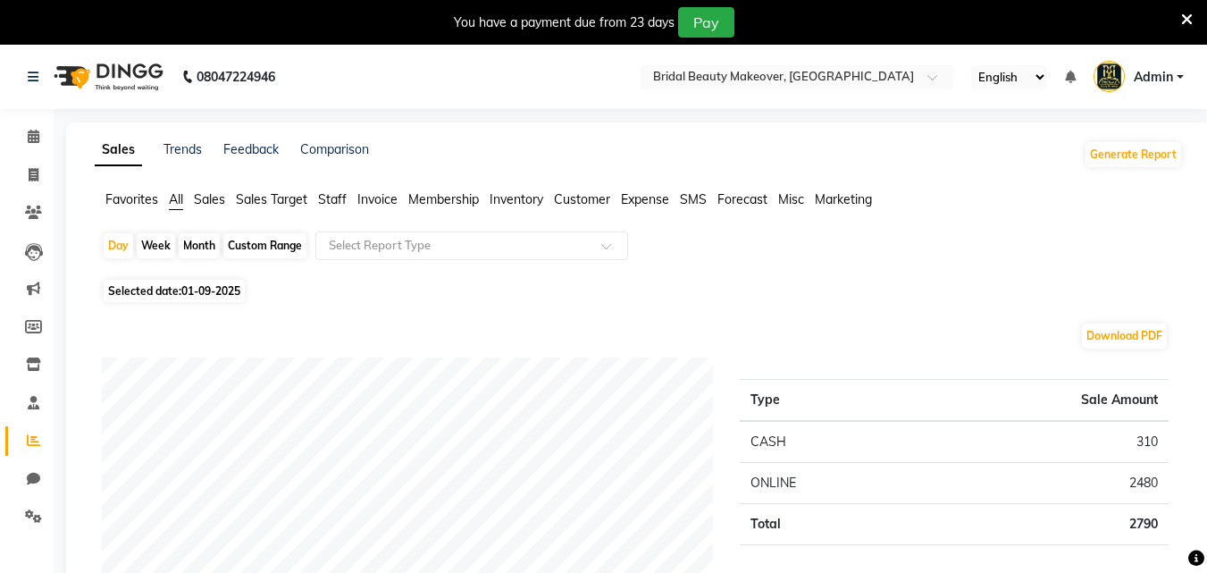
click at [189, 244] on div "Month" at bounding box center [199, 245] width 41 height 25
select select "9"
select select "2025"
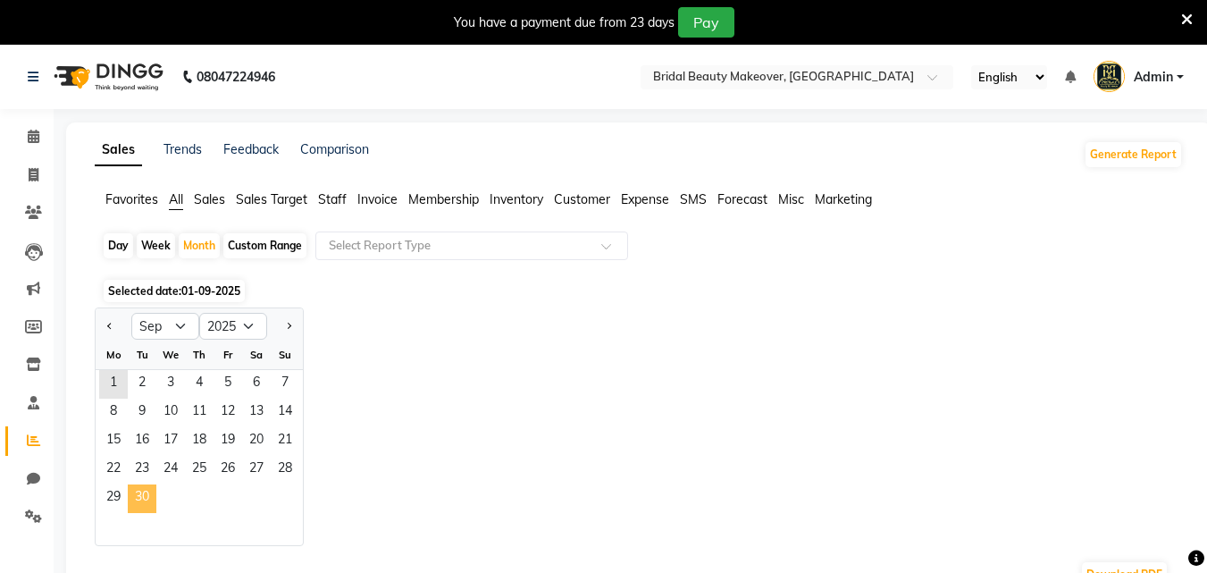
click at [139, 500] on span "30" at bounding box center [142, 498] width 29 height 29
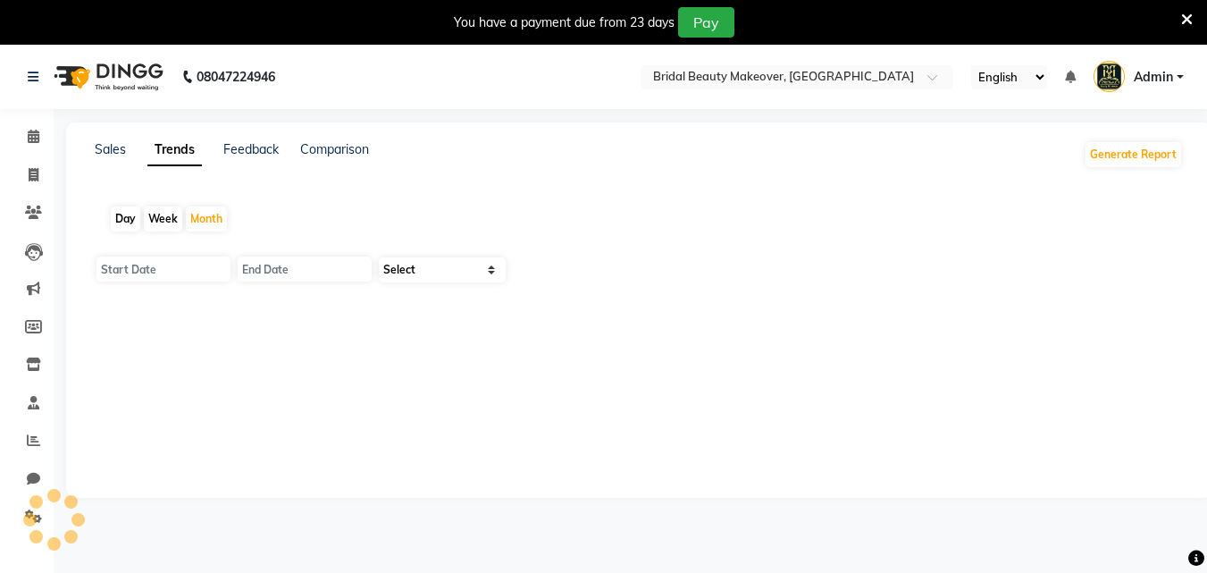
type input "01-10-2025"
type input "31-10-2025"
select select "by_client"
